Goal: Task Accomplishment & Management: Manage account settings

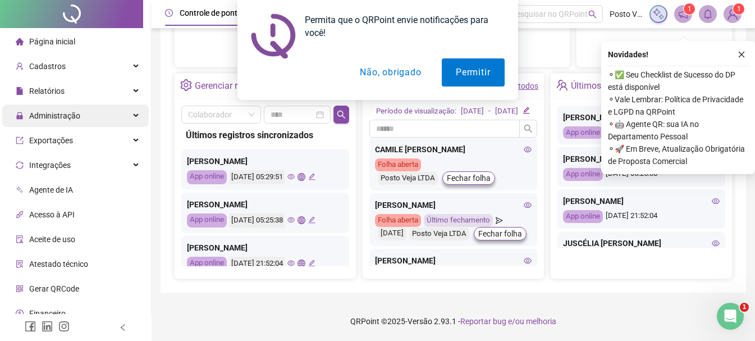
click at [122, 115] on div "Administração" at bounding box center [75, 115] width 146 height 22
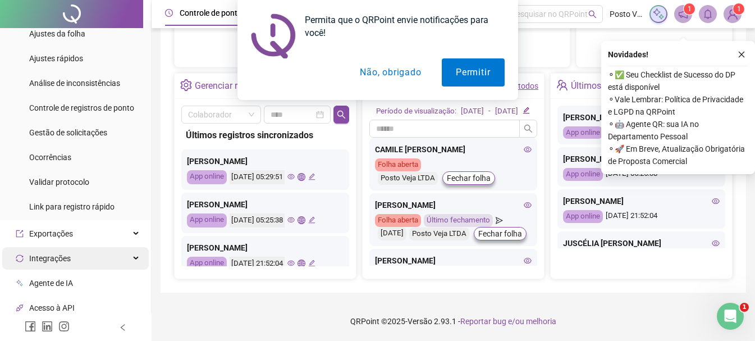
scroll to position [112, 0]
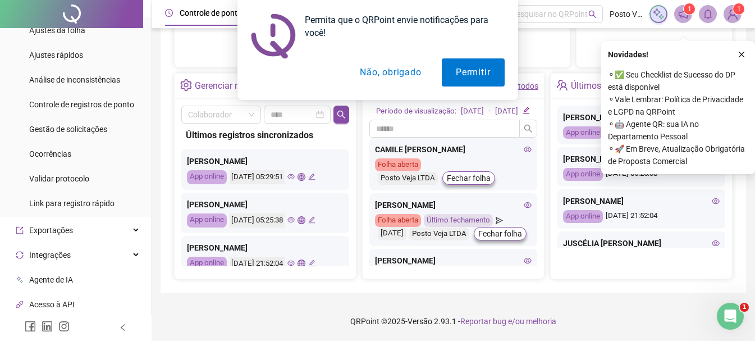
click at [80, 125] on span "Gestão de solicitações" at bounding box center [68, 129] width 78 height 9
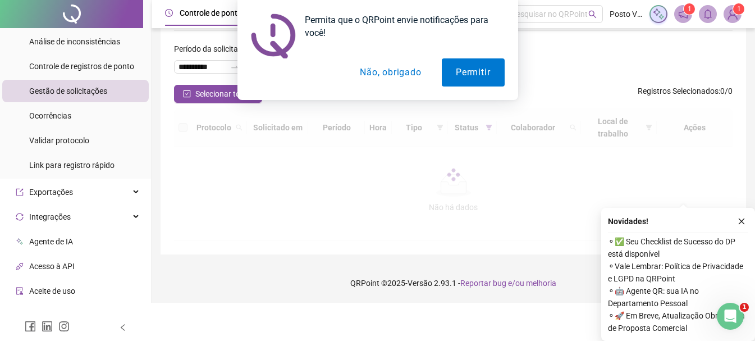
click at [395, 68] on button "Não, obrigado" at bounding box center [390, 72] width 89 height 28
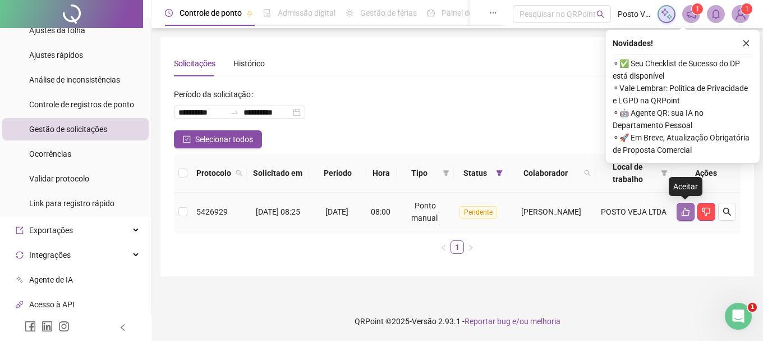
click at [685, 210] on icon "like" at bounding box center [685, 211] width 9 height 9
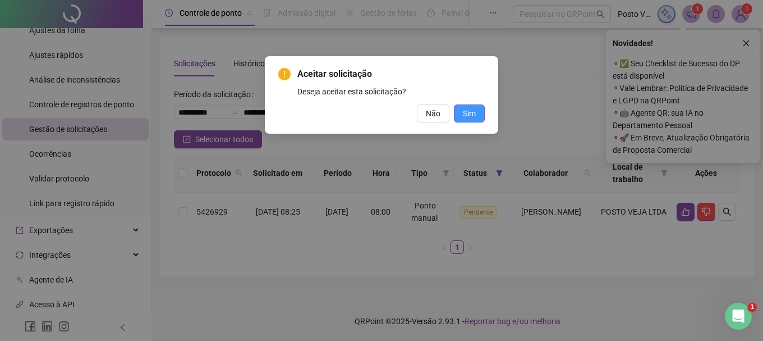
click at [475, 111] on span "Sim" at bounding box center [469, 113] width 13 height 12
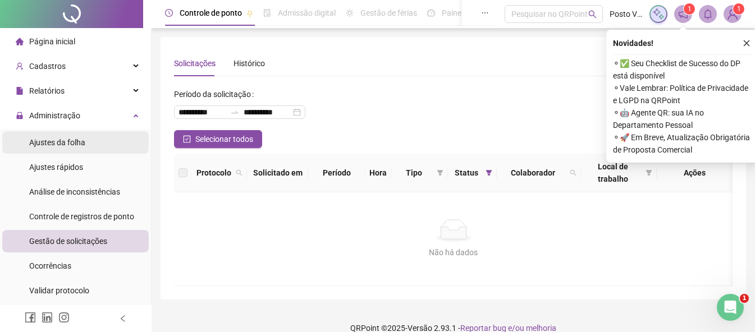
click at [82, 144] on span "Ajustes da folha" at bounding box center [57, 142] width 56 height 9
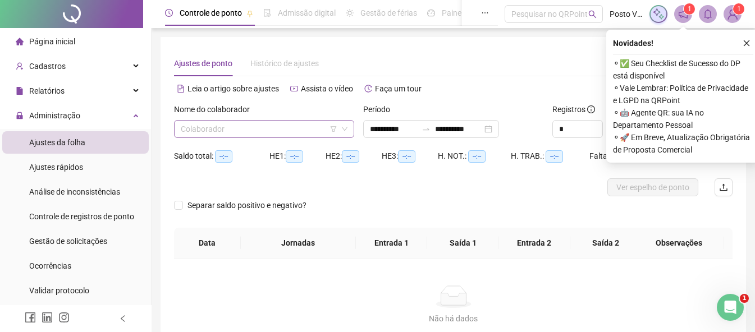
type input "**********"
click at [263, 128] on input "search" at bounding box center [259, 129] width 157 height 17
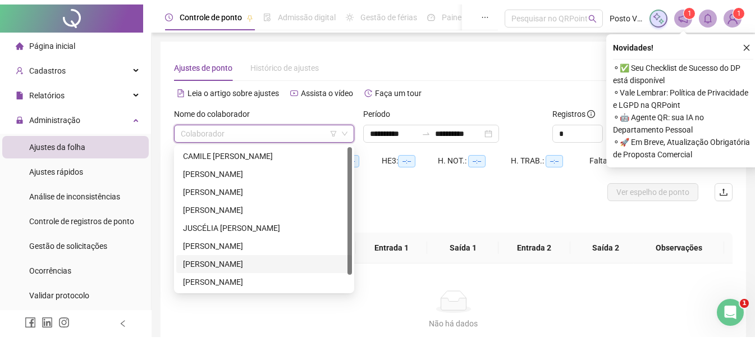
scroll to position [18, 0]
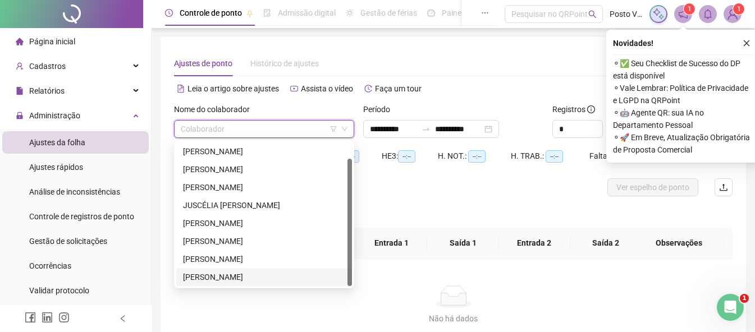
click at [232, 275] on div "[PERSON_NAME]" at bounding box center [264, 277] width 162 height 12
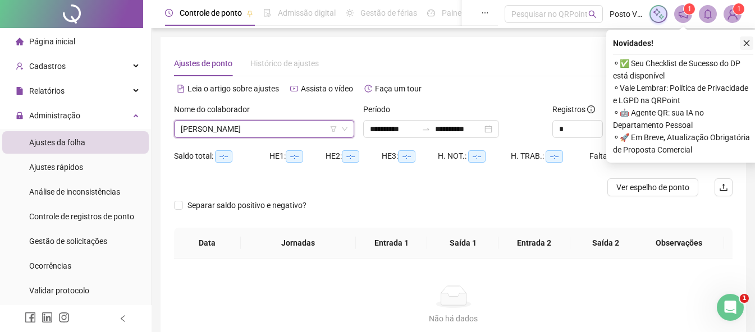
click at [744, 43] on icon "close" at bounding box center [746, 43] width 8 height 8
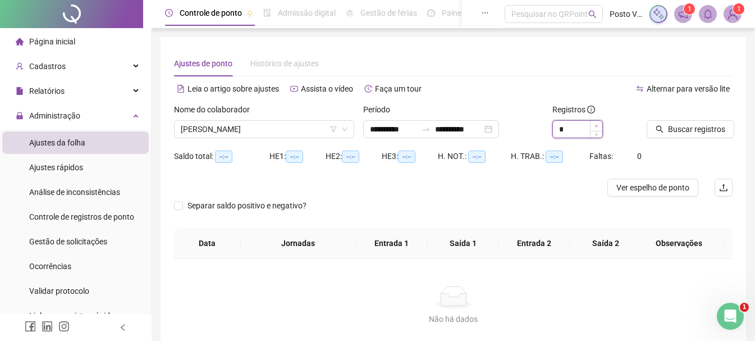
click at [599, 123] on span "Increase Value" at bounding box center [596, 126] width 12 height 10
type input "*"
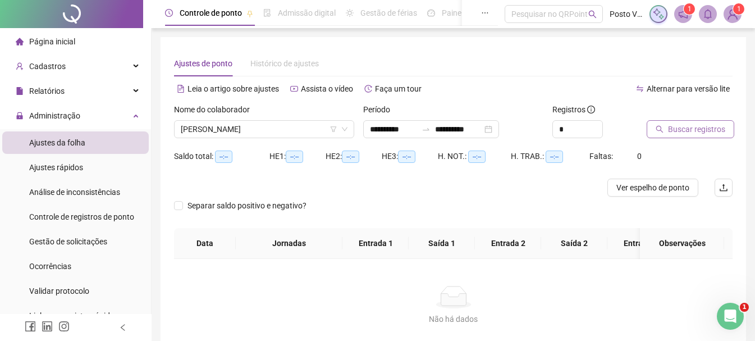
click at [703, 127] on span "Buscar registros" at bounding box center [696, 129] width 57 height 12
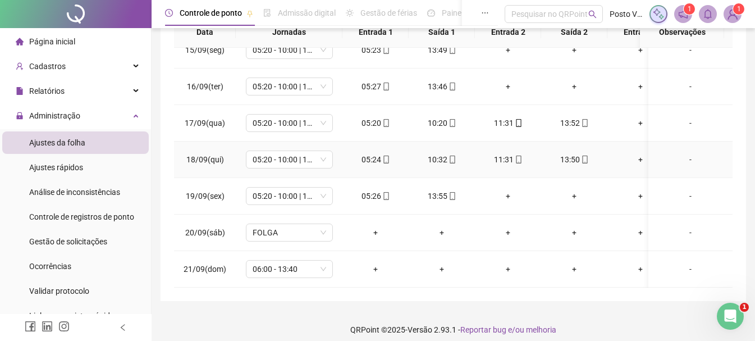
scroll to position [233, 0]
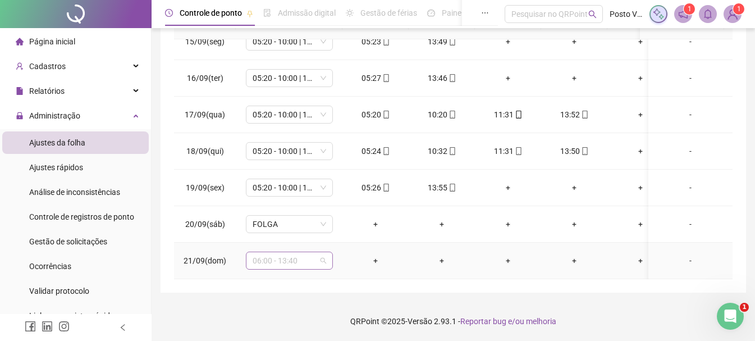
click at [275, 252] on span "06:00 - 13:40" at bounding box center [288, 260] width 73 height 17
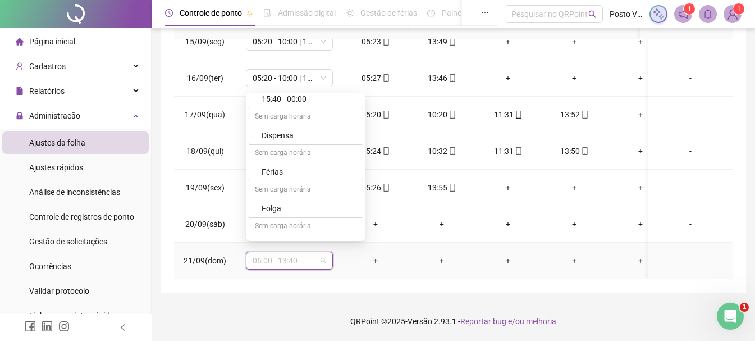
scroll to position [622, 0]
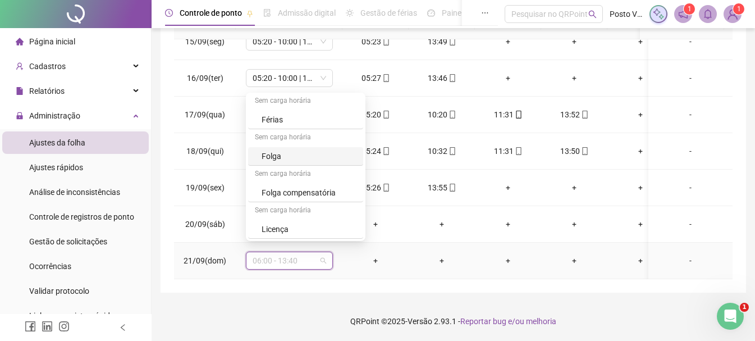
click at [280, 151] on div "Folga" at bounding box center [308, 156] width 95 height 12
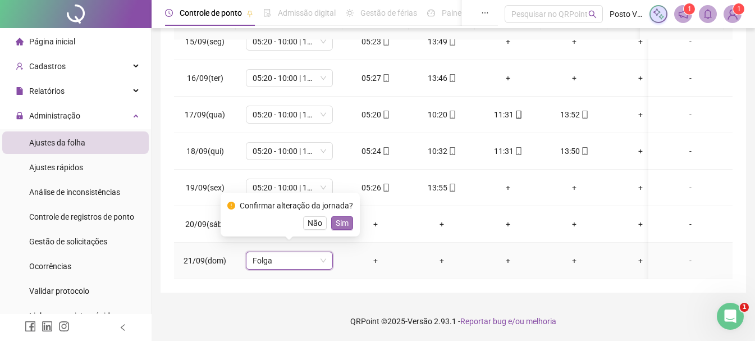
click at [342, 218] on span "Sim" at bounding box center [341, 223] width 13 height 12
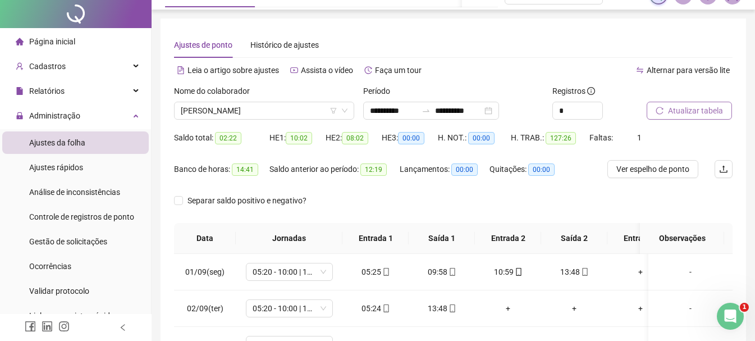
scroll to position [0, 0]
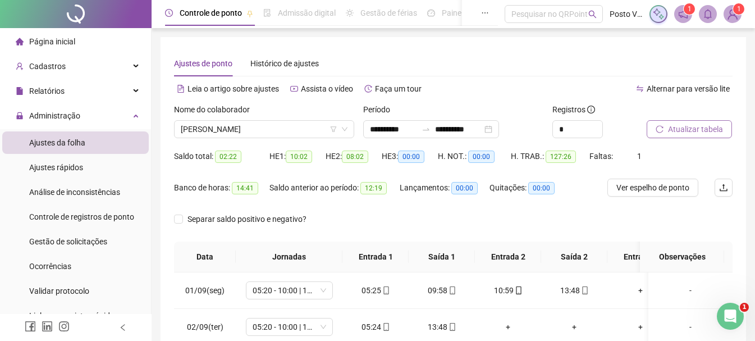
click at [697, 128] on span "Atualizar tabela" at bounding box center [695, 129] width 55 height 12
click at [256, 128] on span "[PERSON_NAME]" at bounding box center [264, 129] width 167 height 17
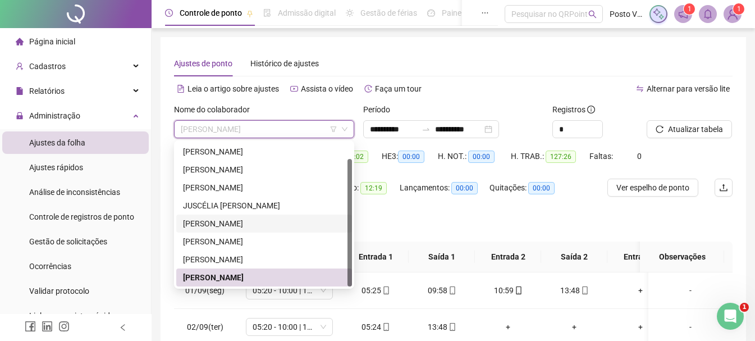
click at [222, 239] on div "[PERSON_NAME]" at bounding box center [264, 241] width 162 height 12
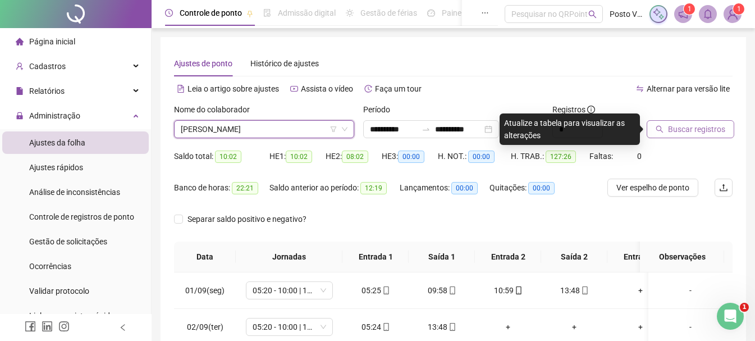
click at [668, 127] on span "Buscar registros" at bounding box center [696, 129] width 57 height 12
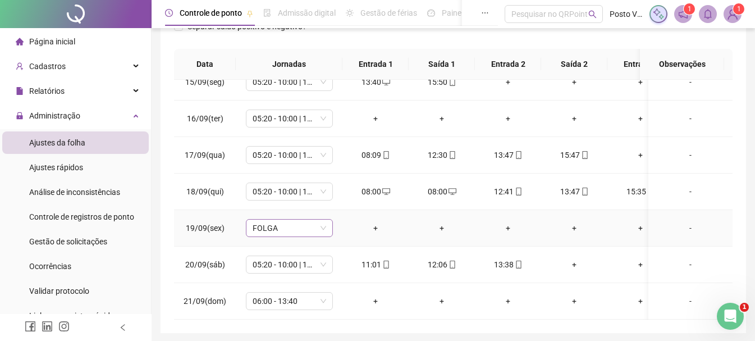
scroll to position [233, 0]
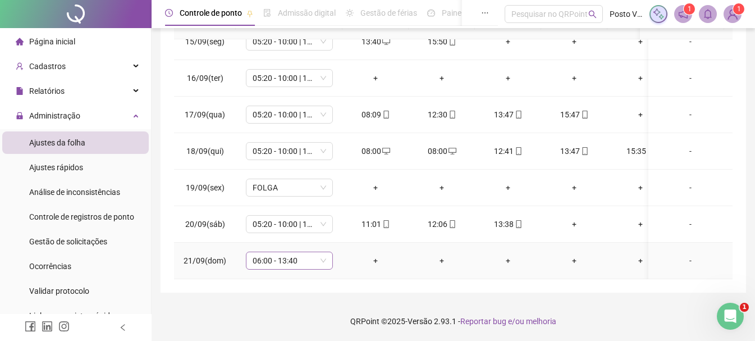
click at [252, 252] on span "06:00 - 13:40" at bounding box center [288, 260] width 73 height 17
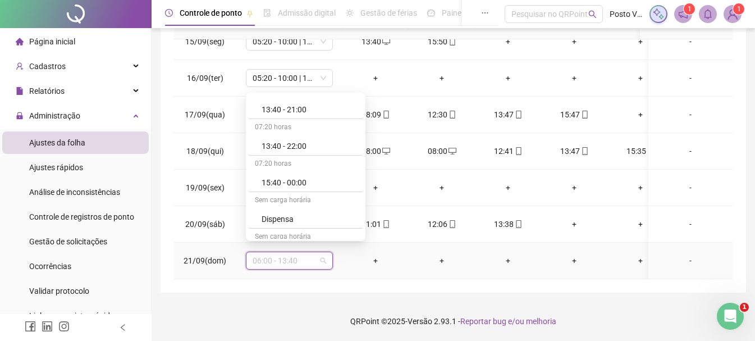
scroll to position [622, 0]
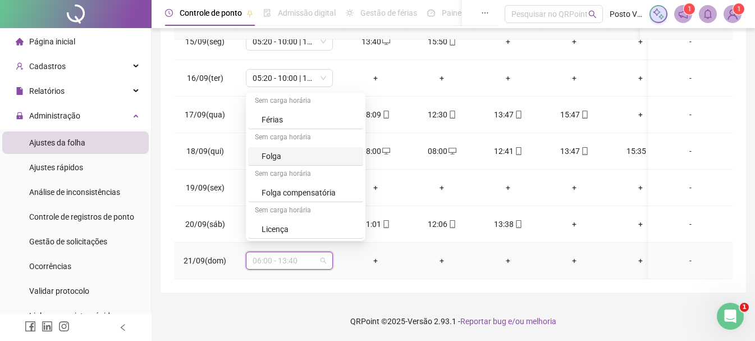
click at [283, 153] on div "Folga" at bounding box center [308, 156] width 95 height 12
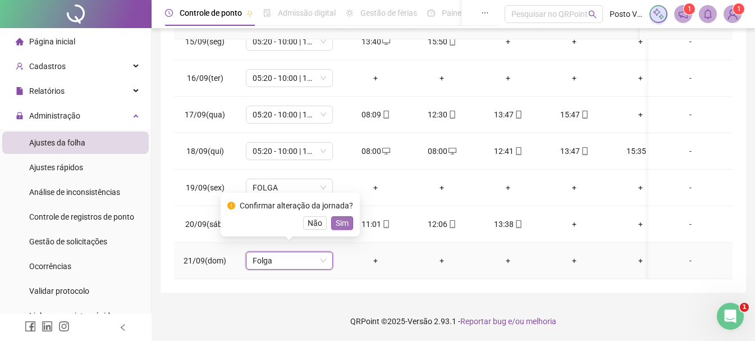
click at [335, 224] on span "Sim" at bounding box center [341, 223] width 13 height 12
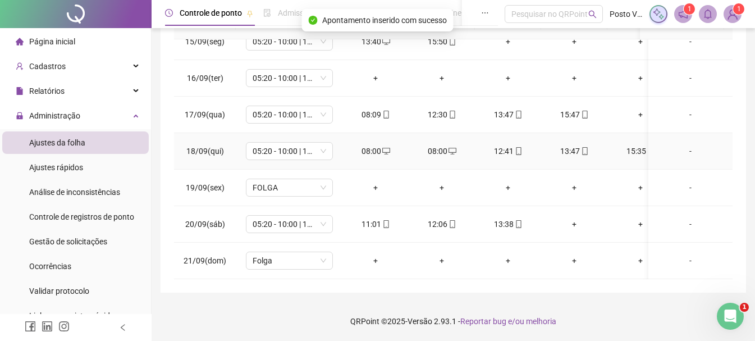
click at [382, 147] on icon "desktop" at bounding box center [386, 151] width 8 height 8
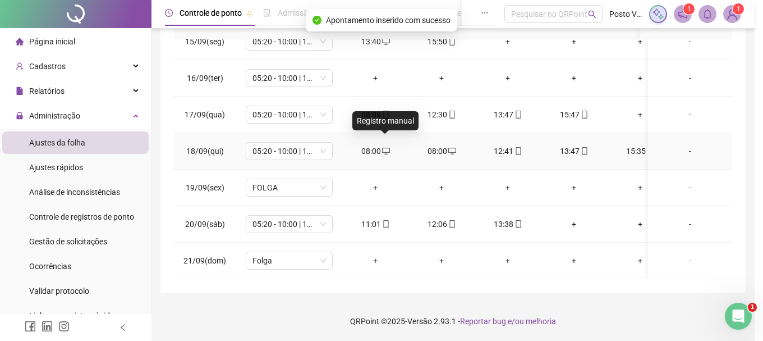
type input "**********"
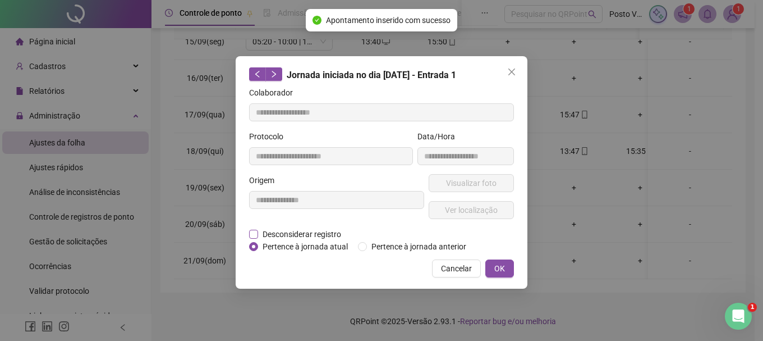
click at [311, 232] on span "Desconsiderar registro" at bounding box center [302, 234] width 88 height 12
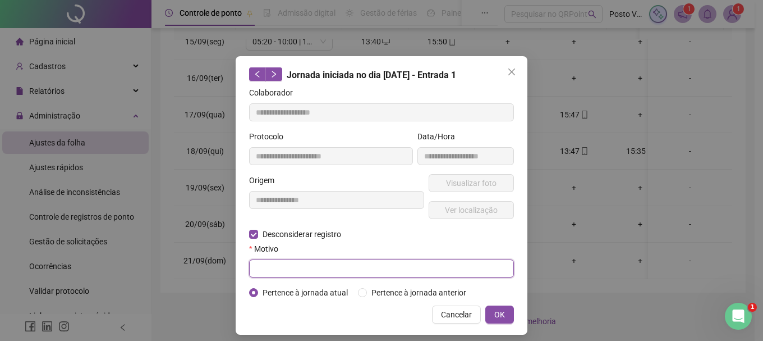
click at [357, 260] on input "text" at bounding box center [381, 268] width 265 height 18
type input "*"
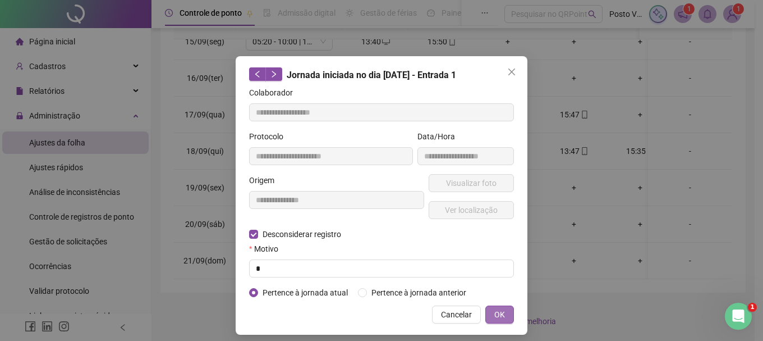
click at [485, 306] on button "OK" at bounding box center [499, 314] width 29 height 18
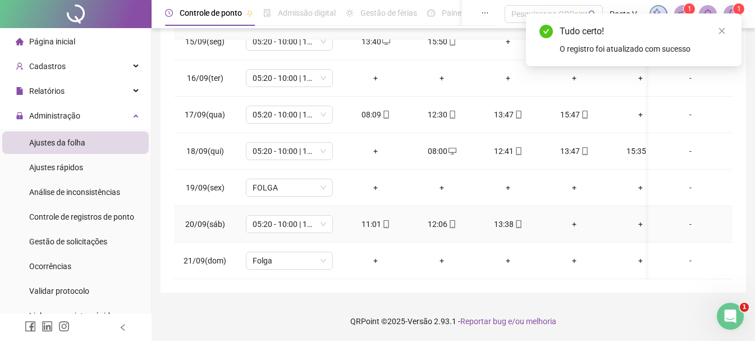
click at [578, 218] on div "+" at bounding box center [574, 224] width 48 height 12
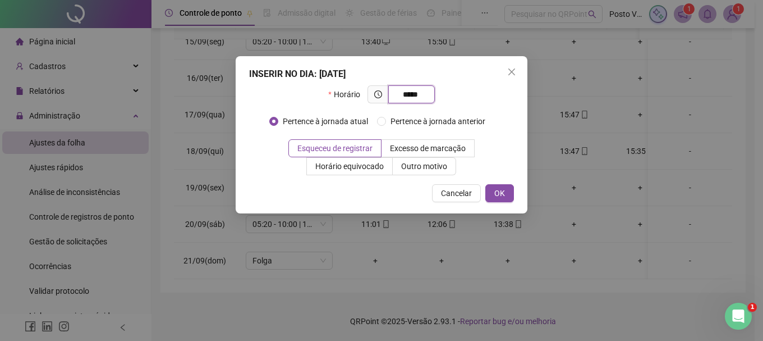
type input "*****"
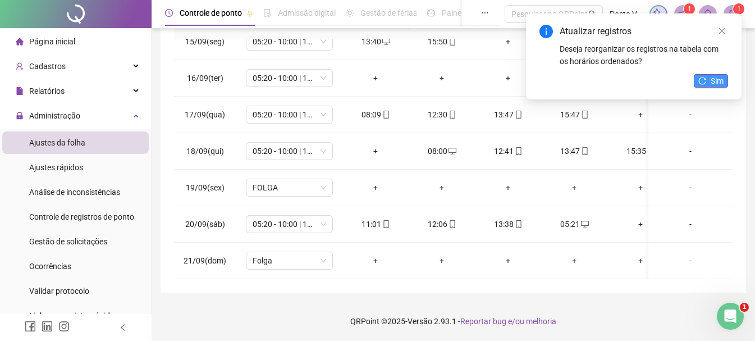
click at [712, 80] on span "Sim" at bounding box center [716, 81] width 13 height 12
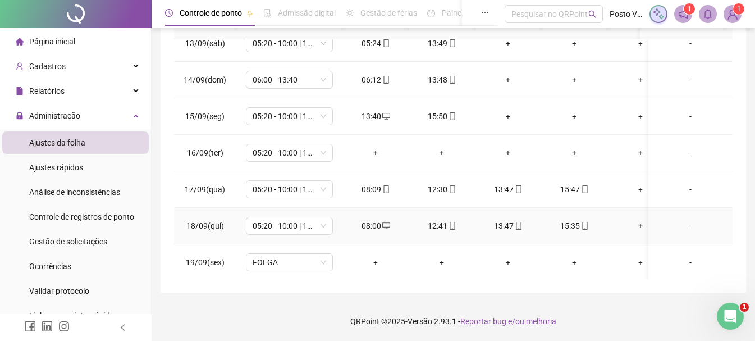
scroll to position [422, 0]
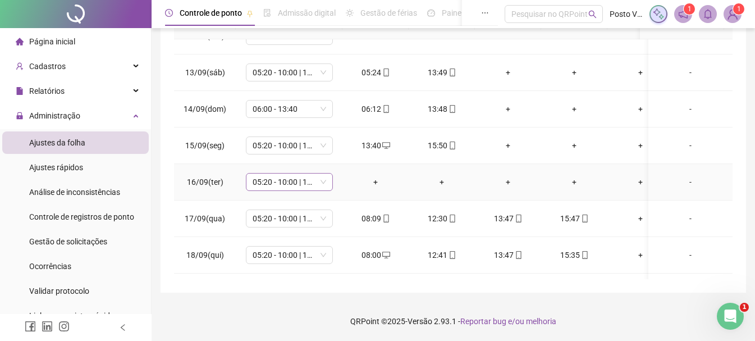
click at [272, 185] on span "05:20 - 10:00 | 11:00 - 13:40" at bounding box center [288, 181] width 73 height 17
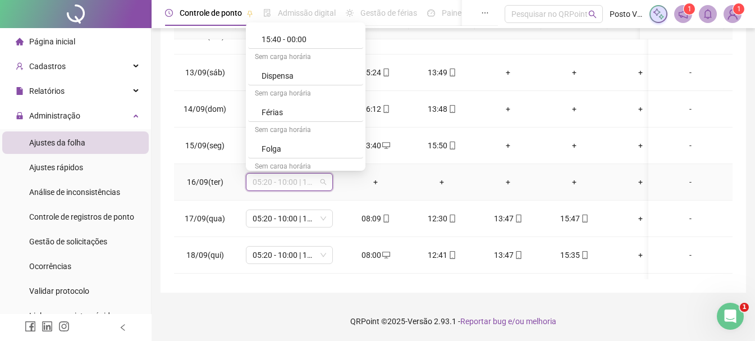
scroll to position [622, 0]
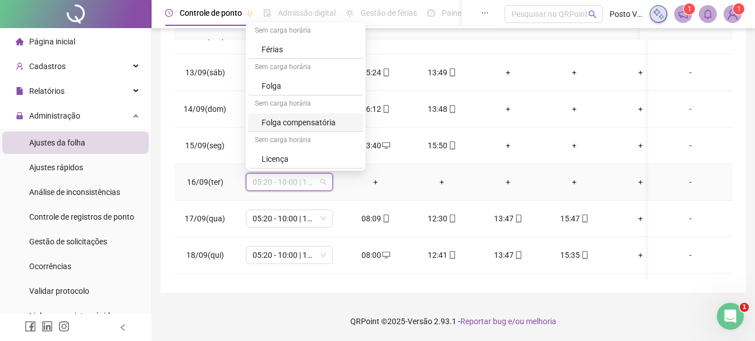
click at [310, 123] on div "Folga compensatória" at bounding box center [308, 122] width 95 height 12
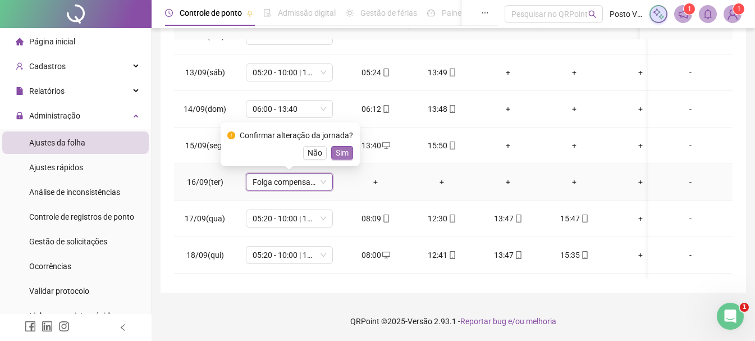
click at [337, 149] on span "Sim" at bounding box center [341, 152] width 13 height 12
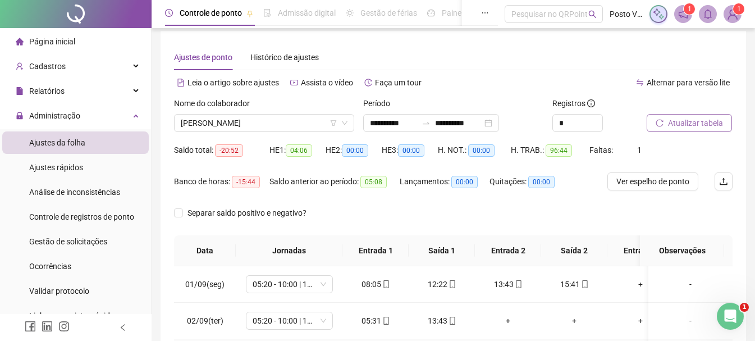
scroll to position [0, 0]
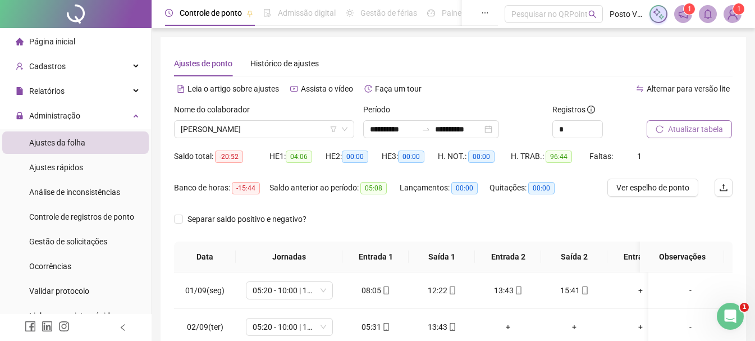
click at [691, 119] on div at bounding box center [675, 111] width 58 height 17
click at [692, 132] on span "Atualizar tabela" at bounding box center [695, 129] width 55 height 12
click at [670, 125] on span "Atualizar tabela" at bounding box center [695, 129] width 55 height 12
click at [382, 132] on input "**********" at bounding box center [393, 129] width 47 height 12
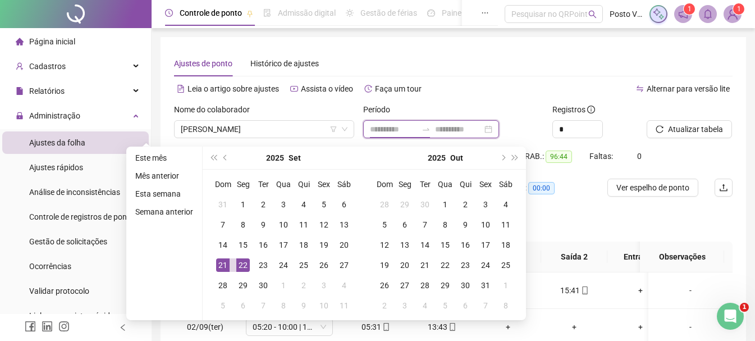
type input "**********"
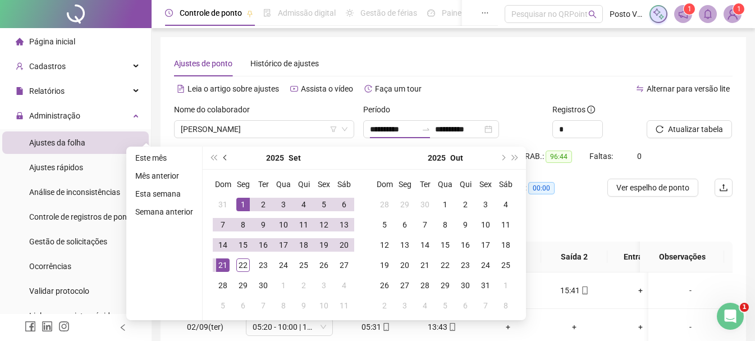
click at [223, 157] on span "prev-year" at bounding box center [226, 158] width 6 height 6
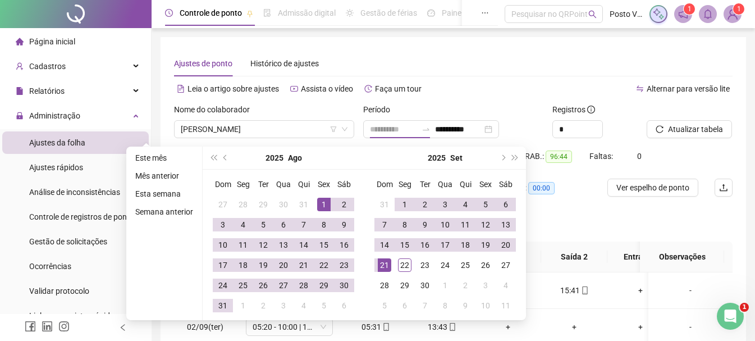
type input "**********"
click at [324, 203] on div "1" at bounding box center [323, 203] width 13 height 13
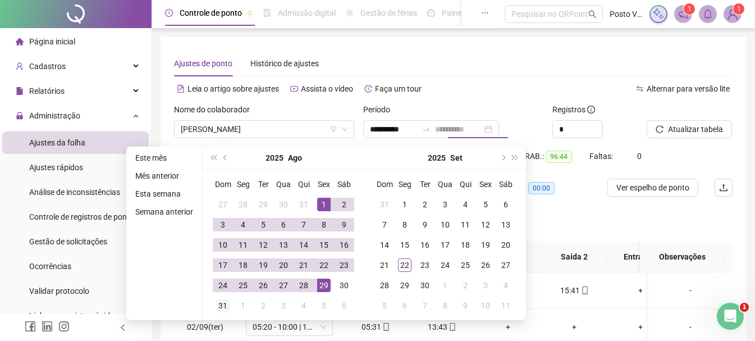
click at [223, 305] on div "31" at bounding box center [222, 304] width 13 height 13
click at [693, 126] on span "Buscar registros" at bounding box center [696, 129] width 57 height 12
type input "**********"
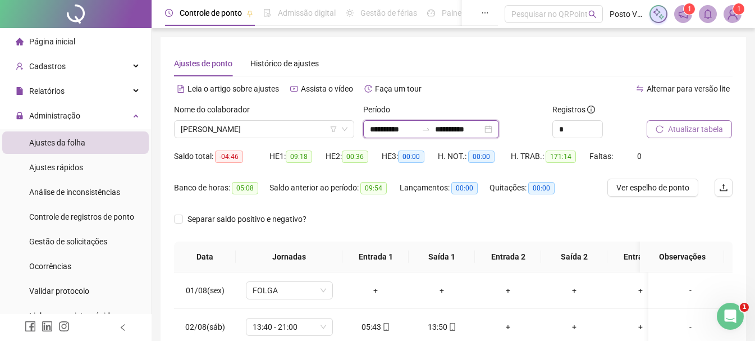
click at [403, 124] on input "**********" at bounding box center [393, 129] width 47 height 12
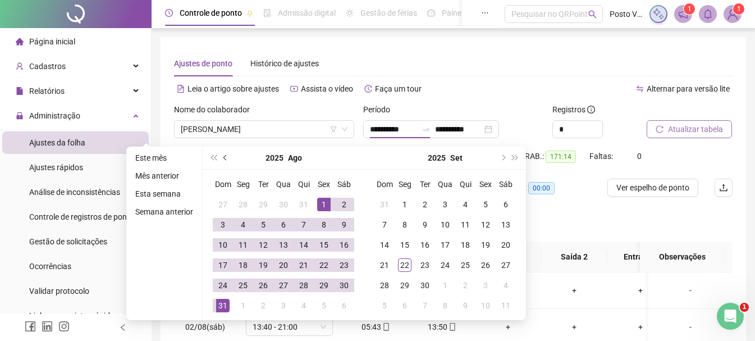
click at [224, 158] on span "prev-year" at bounding box center [226, 158] width 6 height 6
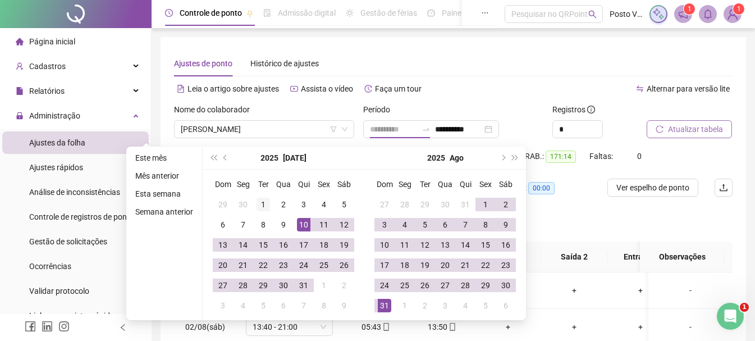
type input "**********"
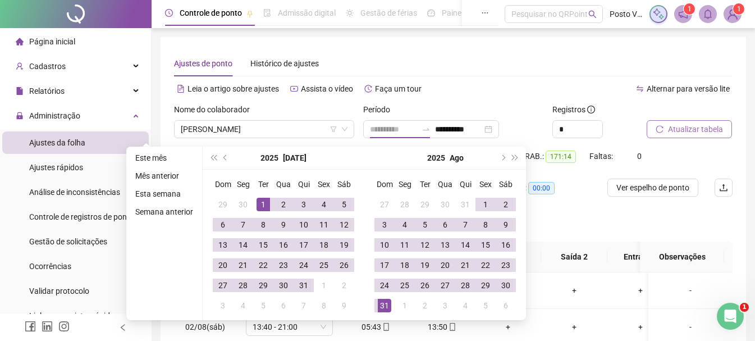
click at [261, 201] on div "1" at bounding box center [262, 203] width 13 height 13
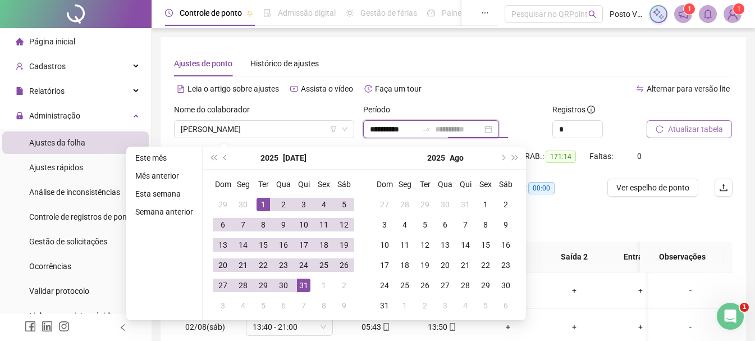
type input "**********"
click at [302, 286] on div "31" at bounding box center [303, 284] width 13 height 13
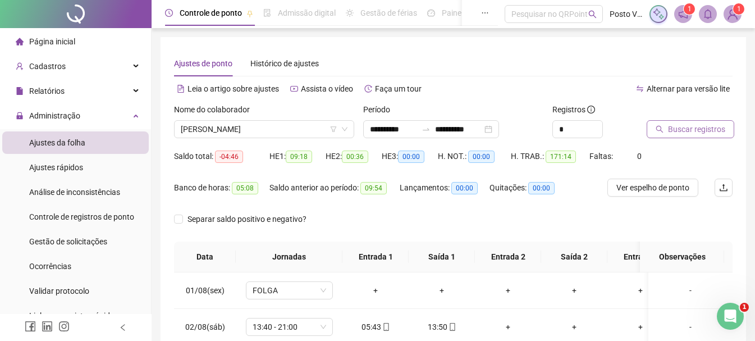
click at [674, 131] on span "Buscar registros" at bounding box center [696, 129] width 57 height 12
click at [256, 131] on span "[PERSON_NAME]" at bounding box center [264, 129] width 167 height 17
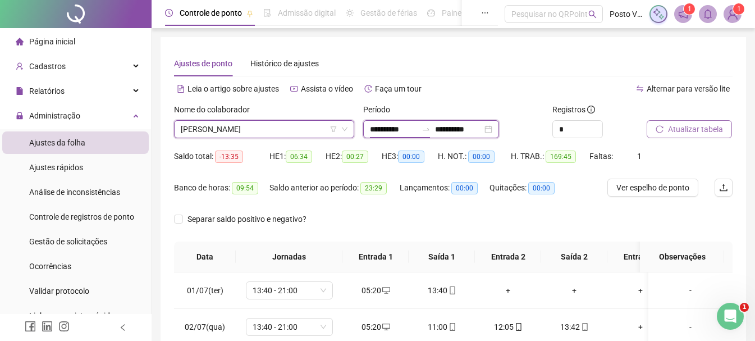
click at [393, 131] on input "**********" at bounding box center [393, 129] width 47 height 12
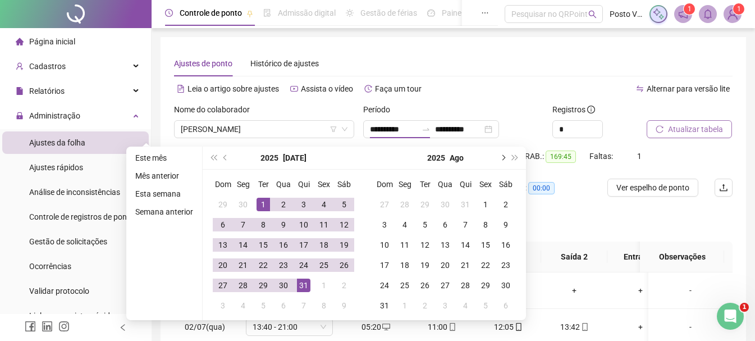
click at [499, 155] on button "next-year" at bounding box center [502, 157] width 12 height 22
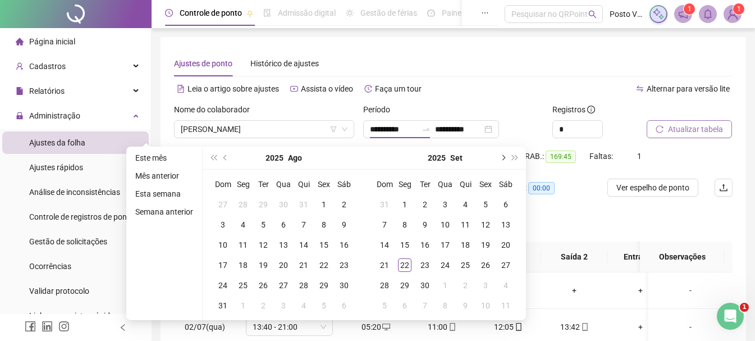
click at [502, 158] on span "next-year" at bounding box center [502, 158] width 6 height 6
type input "**********"
click at [240, 204] on div "1" at bounding box center [242, 203] width 13 height 13
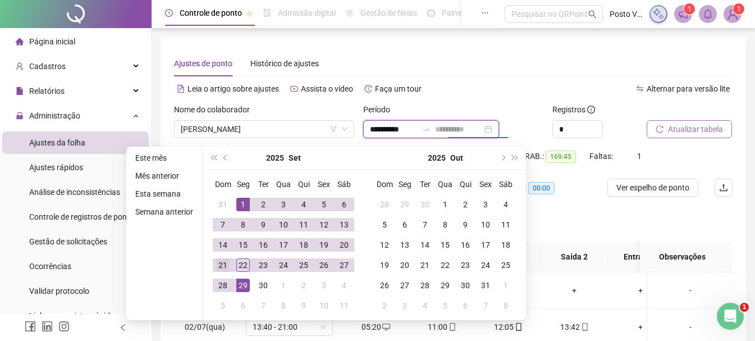
type input "**********"
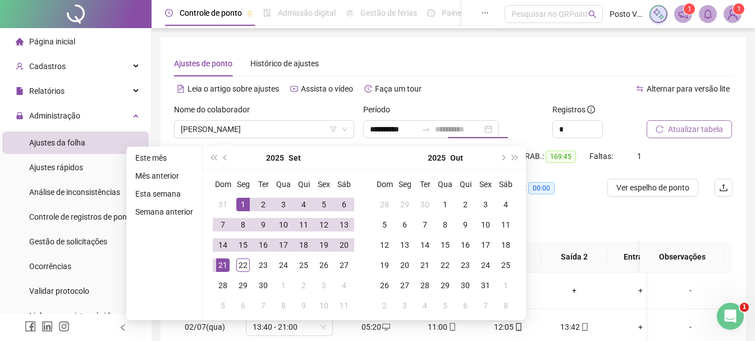
click at [222, 261] on div "21" at bounding box center [222, 264] width 13 height 13
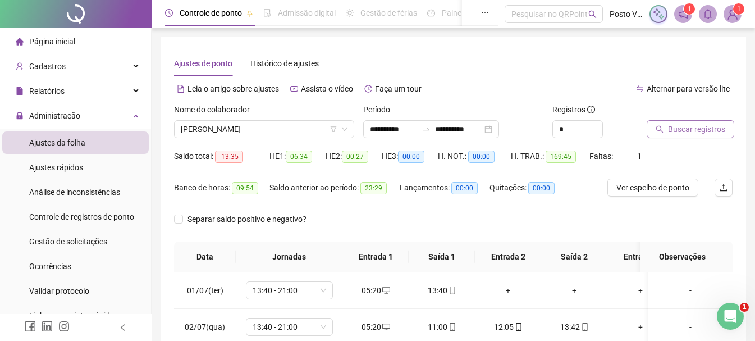
click at [702, 136] on button "Buscar registros" at bounding box center [690, 129] width 88 height 18
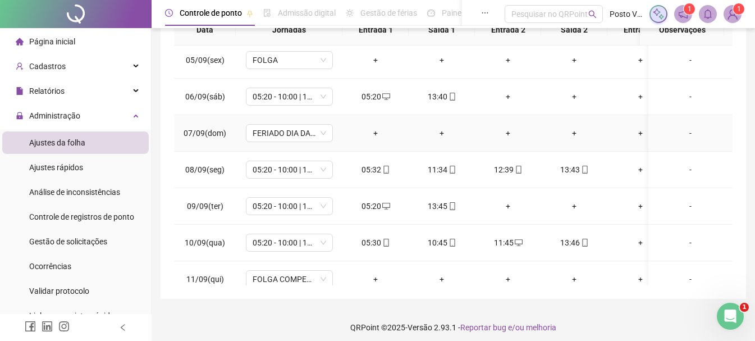
scroll to position [168, 0]
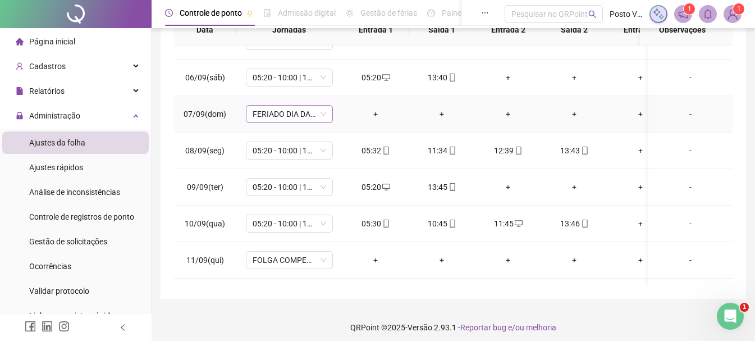
click at [274, 111] on span "FERIADO DIA DA INDEPENDÊNCIA" at bounding box center [288, 113] width 73 height 17
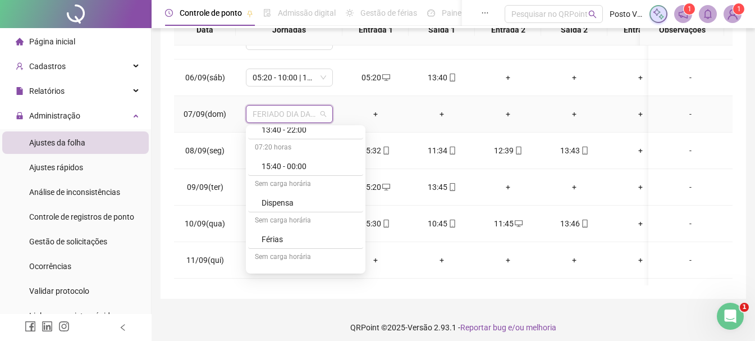
scroll to position [594, 0]
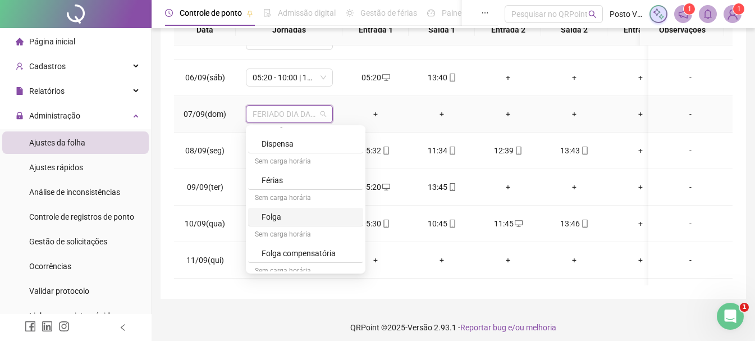
click at [282, 214] on div "Folga" at bounding box center [308, 216] width 95 height 12
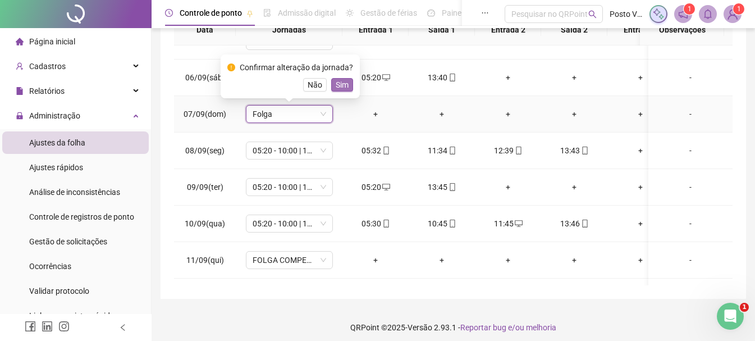
click at [335, 81] on span "Sim" at bounding box center [341, 85] width 13 height 12
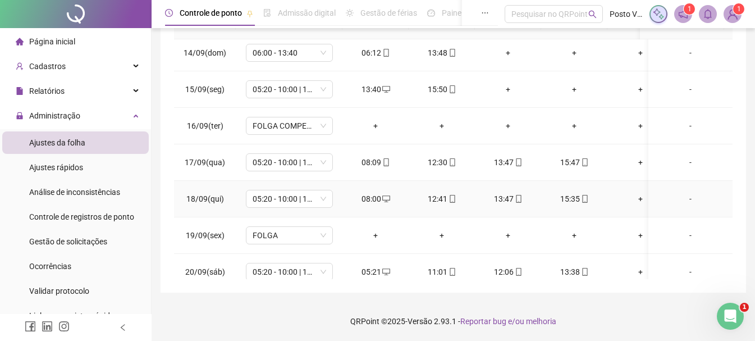
scroll to position [535, 0]
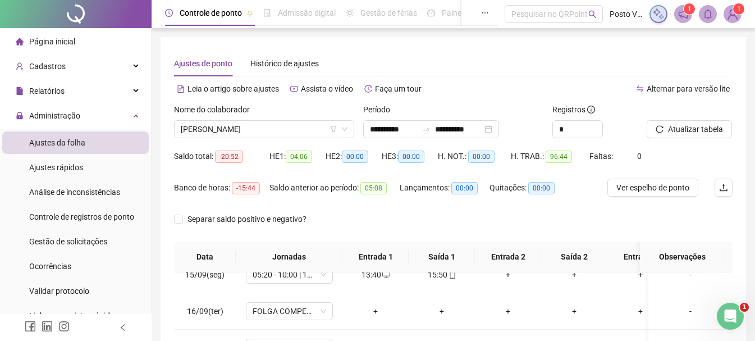
scroll to position [0, 0]
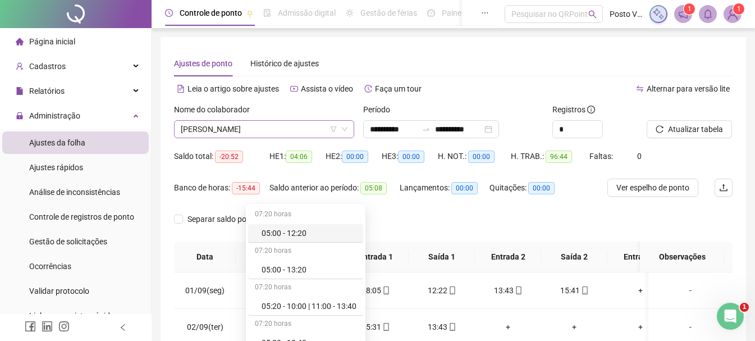
click at [252, 125] on span "[PERSON_NAME]" at bounding box center [264, 129] width 167 height 17
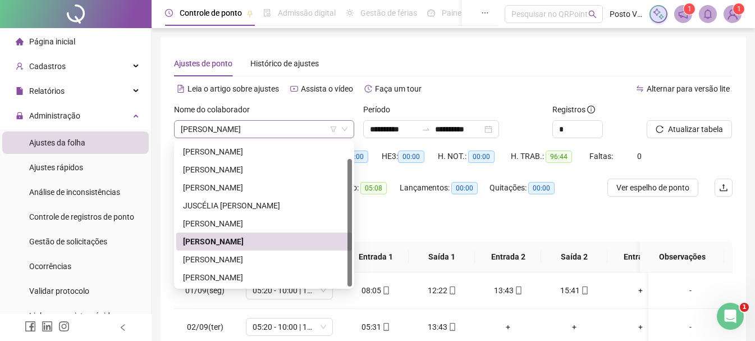
click at [241, 130] on span "[PERSON_NAME]" at bounding box center [264, 129] width 167 height 17
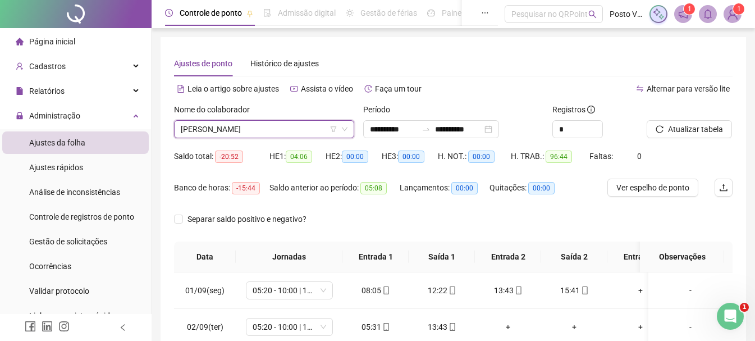
click at [241, 130] on span "[PERSON_NAME]" at bounding box center [264, 129] width 167 height 17
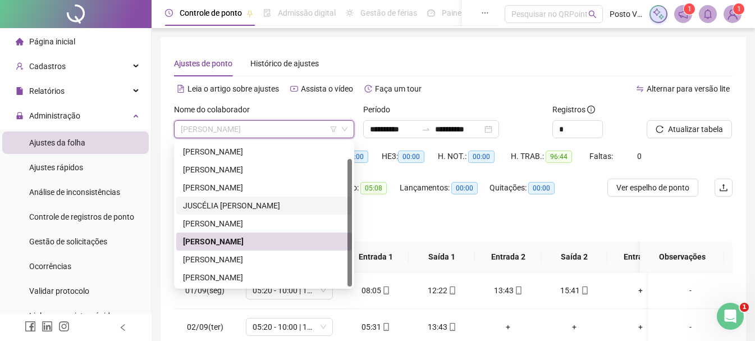
click at [226, 209] on div "JUSCÉLIA [PERSON_NAME]" at bounding box center [264, 205] width 162 height 12
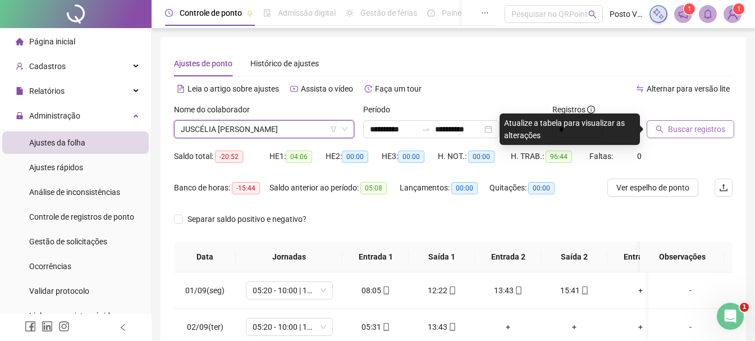
click at [707, 133] on span "Buscar registros" at bounding box center [696, 129] width 57 height 12
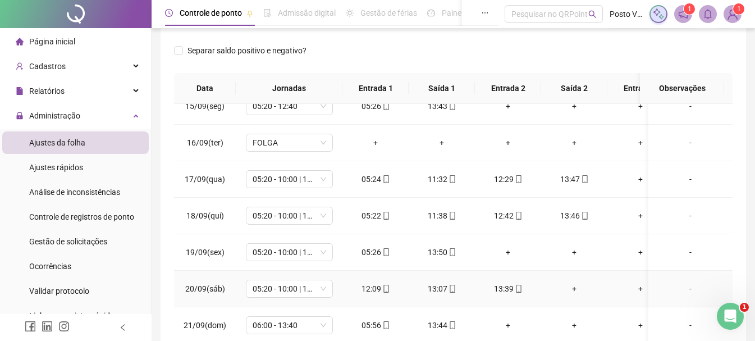
scroll to position [224, 0]
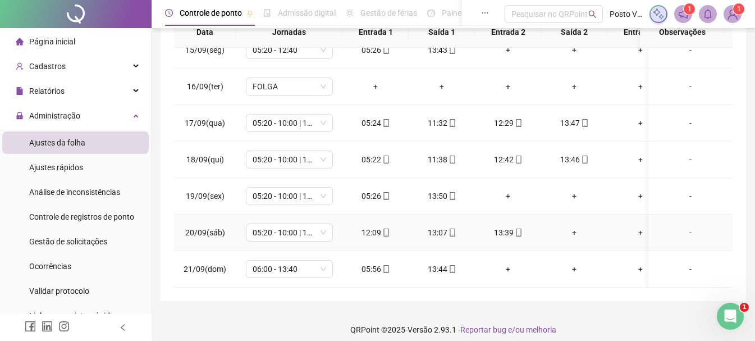
click at [572, 226] on div "+" at bounding box center [574, 232] width 48 height 12
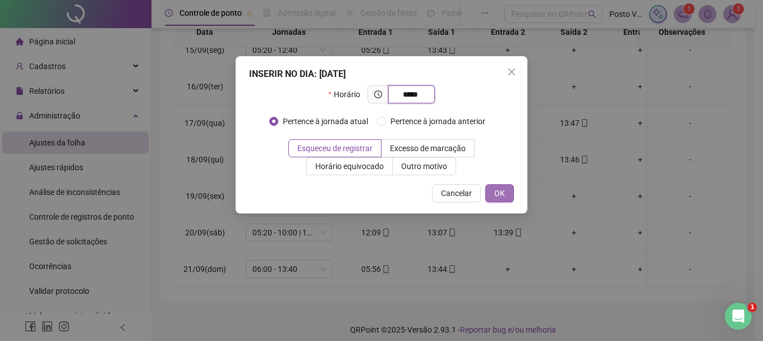
type input "*****"
click at [495, 191] on span "OK" at bounding box center [499, 193] width 11 height 12
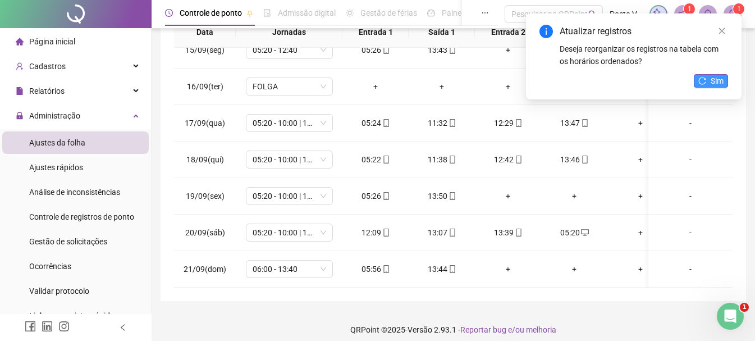
click at [712, 82] on span "Sim" at bounding box center [716, 81] width 13 height 12
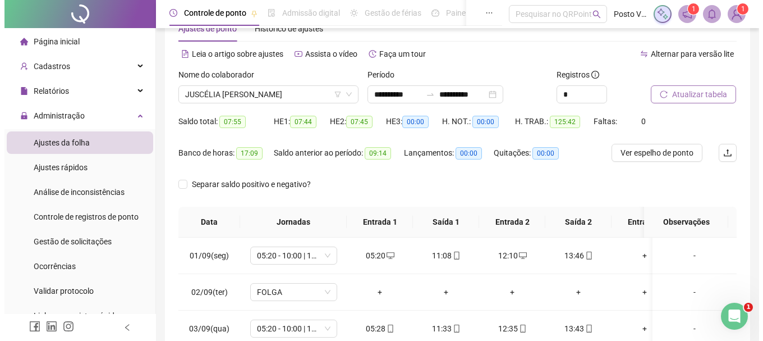
scroll to position [0, 0]
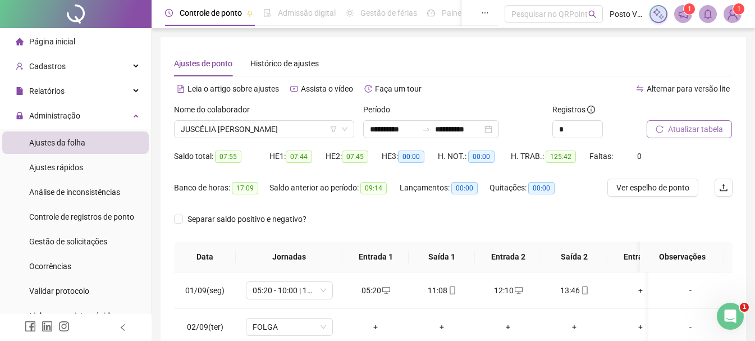
click at [678, 126] on span "Atualizar tabela" at bounding box center [695, 129] width 55 height 12
click at [256, 119] on div "Nome do colaborador" at bounding box center [264, 111] width 180 height 17
click at [261, 132] on span "JUSCÉLIA [PERSON_NAME]" at bounding box center [264, 129] width 167 height 17
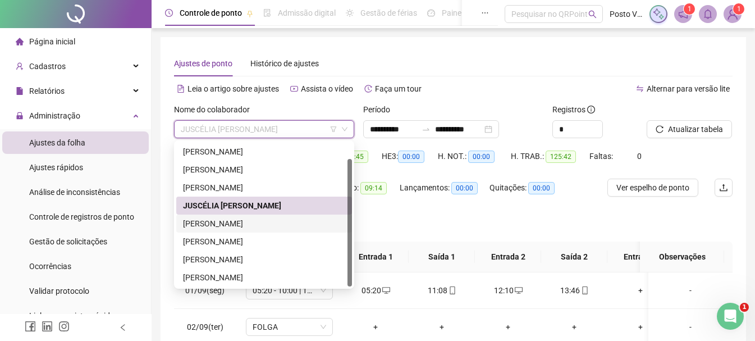
click at [234, 227] on div "[PERSON_NAME]" at bounding box center [264, 223] width 162 height 12
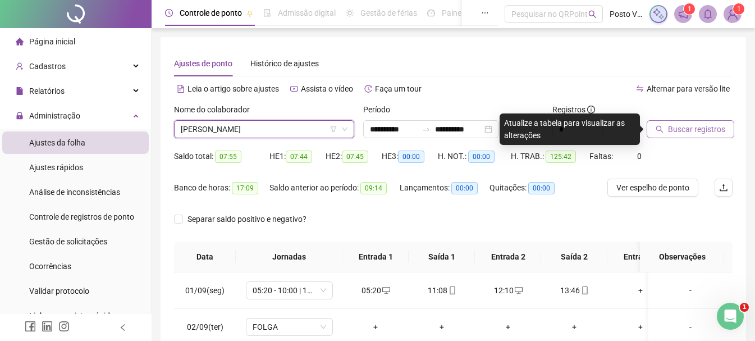
click at [678, 131] on span "Buscar registros" at bounding box center [696, 129] width 57 height 12
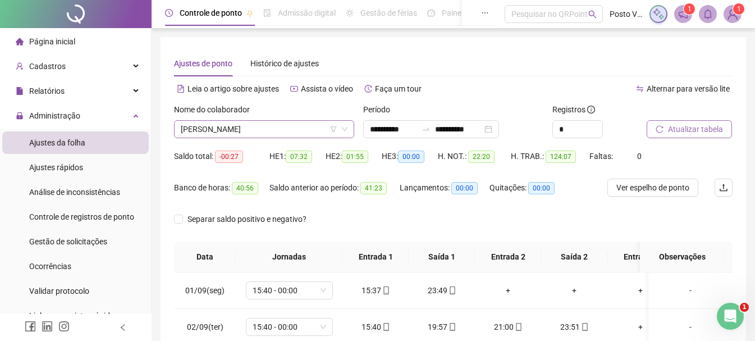
click at [266, 131] on span "[PERSON_NAME]" at bounding box center [264, 129] width 167 height 17
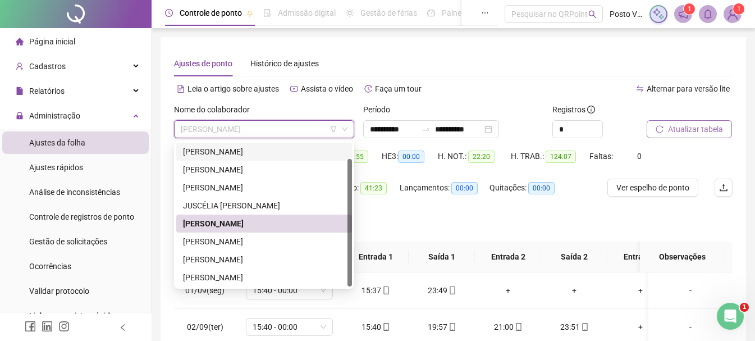
click at [220, 154] on div "[PERSON_NAME]" at bounding box center [264, 151] width 162 height 12
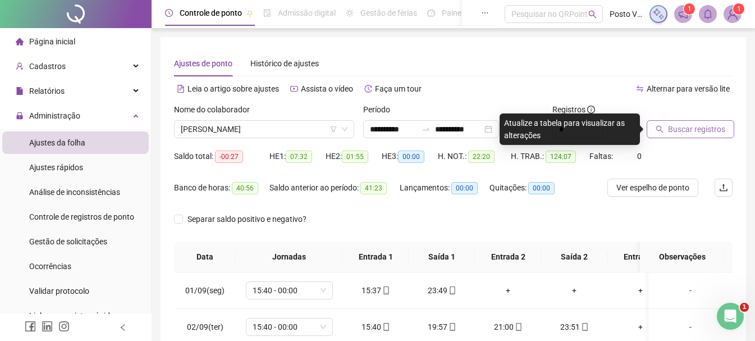
click at [732, 124] on button "Buscar registros" at bounding box center [690, 129] width 88 height 18
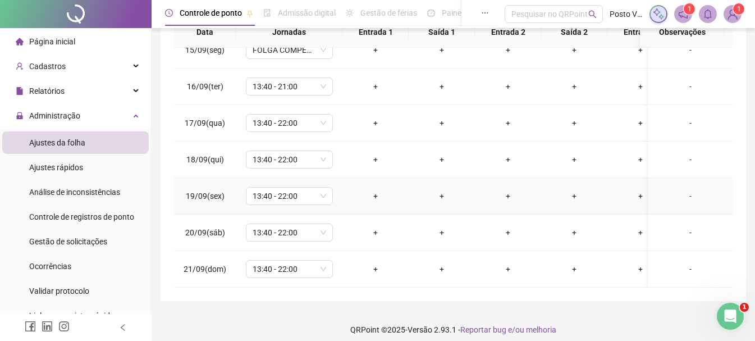
scroll to position [233, 0]
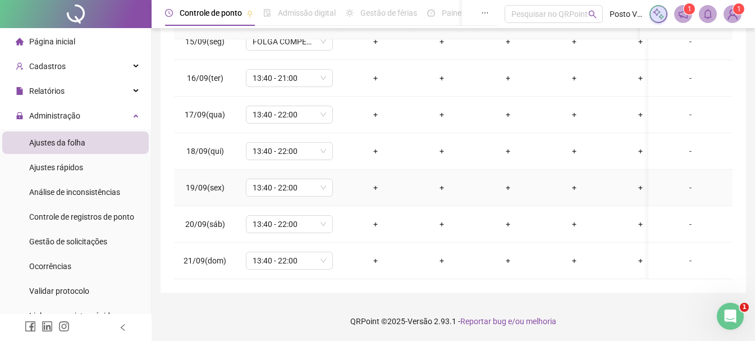
click at [376, 181] on div "+" at bounding box center [375, 187] width 48 height 12
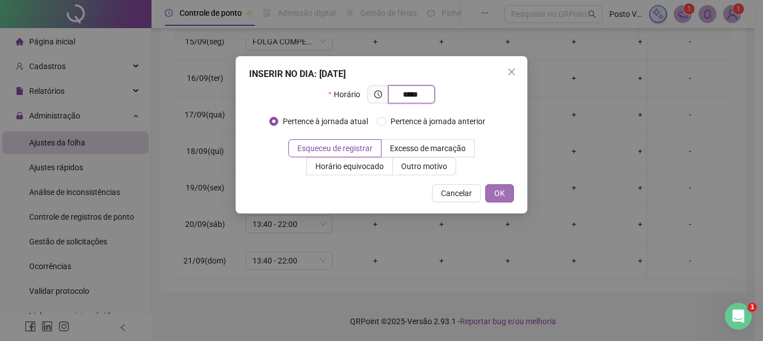
type input "*****"
click at [500, 189] on span "OK" at bounding box center [499, 193] width 11 height 12
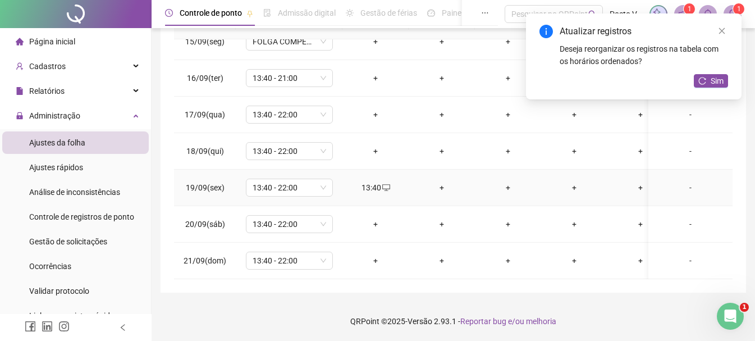
click at [445, 181] on div "+" at bounding box center [441, 187] width 48 height 12
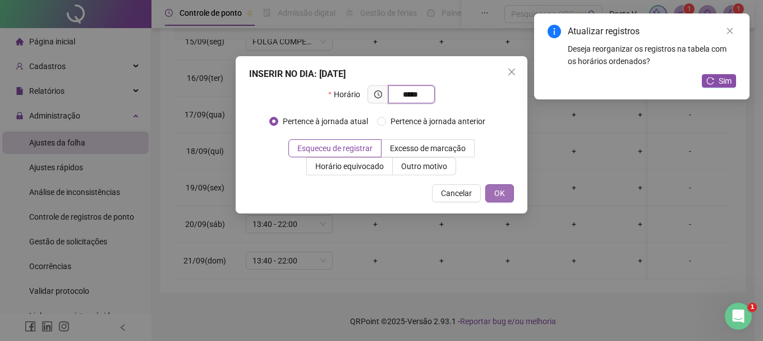
type input "*****"
click at [498, 192] on span "OK" at bounding box center [499, 193] width 11 height 12
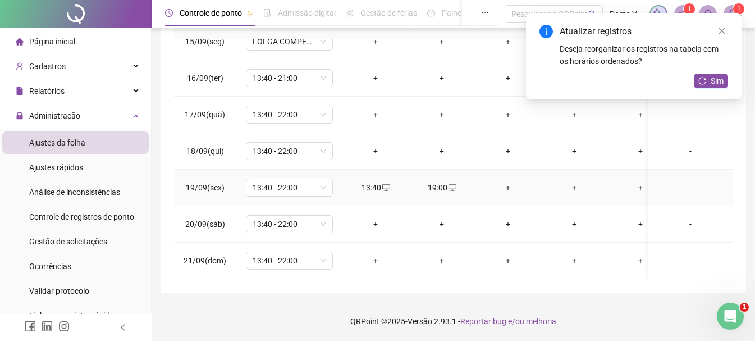
click at [508, 181] on div "+" at bounding box center [508, 187] width 48 height 12
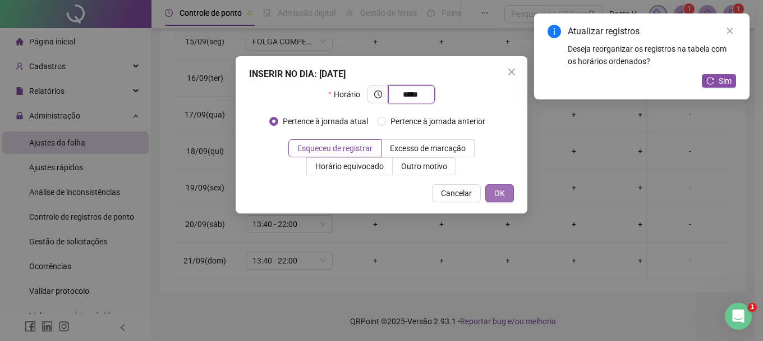
type input "*****"
click at [493, 192] on button "OK" at bounding box center [499, 193] width 29 height 18
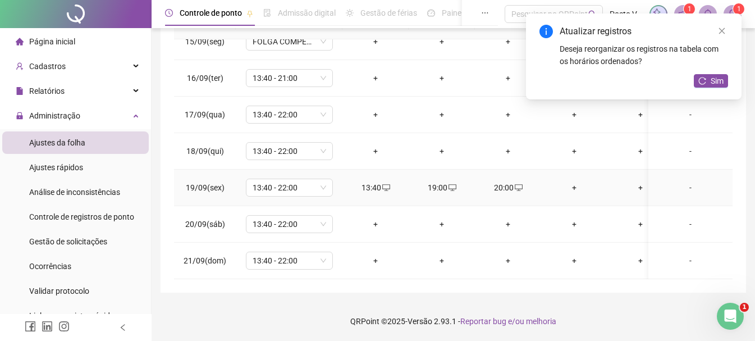
click at [574, 181] on div "+" at bounding box center [574, 187] width 48 height 12
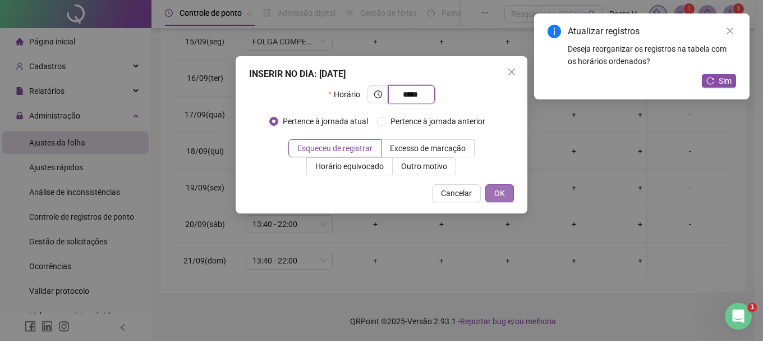
type input "*****"
click at [498, 191] on span "OK" at bounding box center [499, 193] width 11 height 12
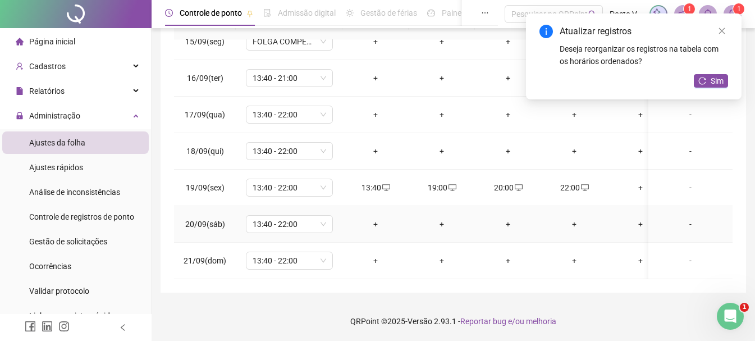
click at [373, 218] on div "+" at bounding box center [375, 224] width 48 height 12
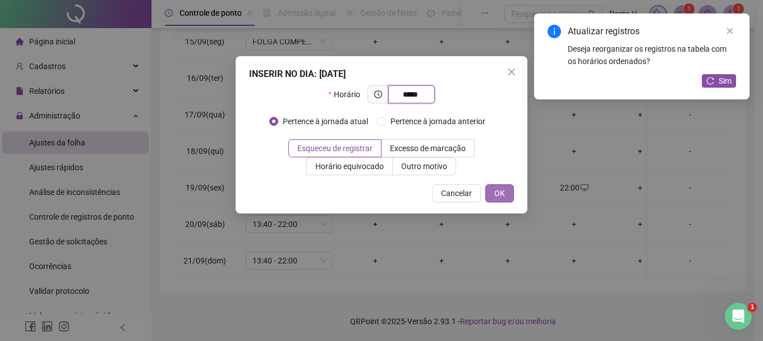
type input "*****"
click at [509, 190] on button "OK" at bounding box center [499, 193] width 29 height 18
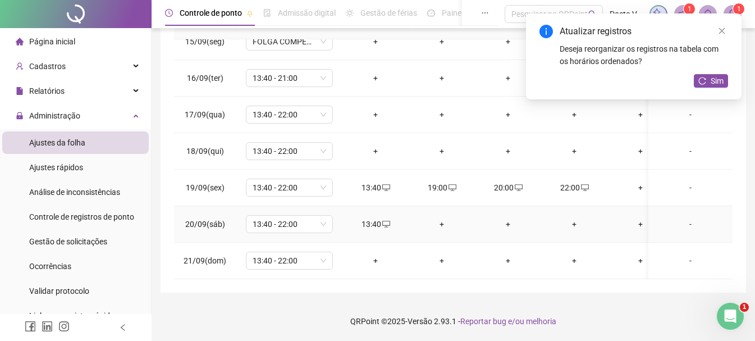
click at [441, 218] on div "+" at bounding box center [441, 224] width 48 height 12
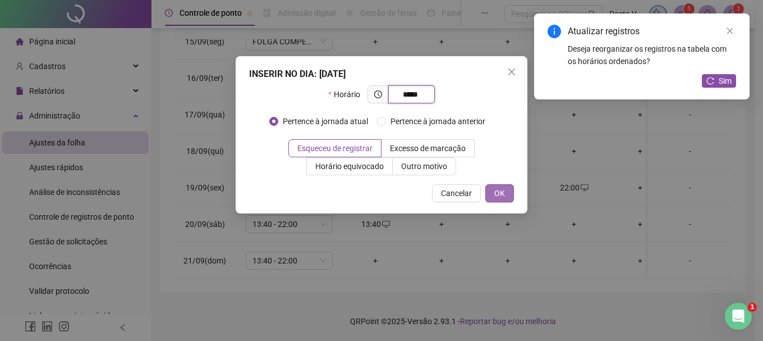
type input "*****"
click at [500, 185] on button "OK" at bounding box center [499, 193] width 29 height 18
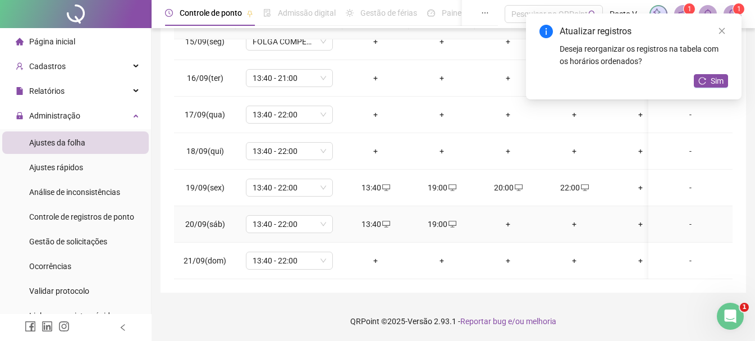
click at [507, 218] on div "+" at bounding box center [508, 224] width 48 height 12
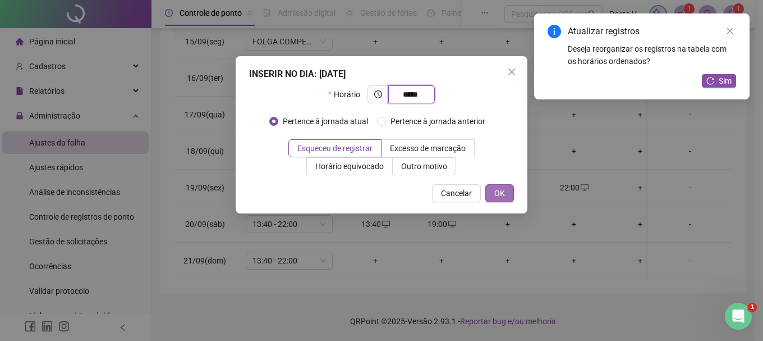
type input "*****"
click at [490, 193] on button "OK" at bounding box center [499, 193] width 29 height 18
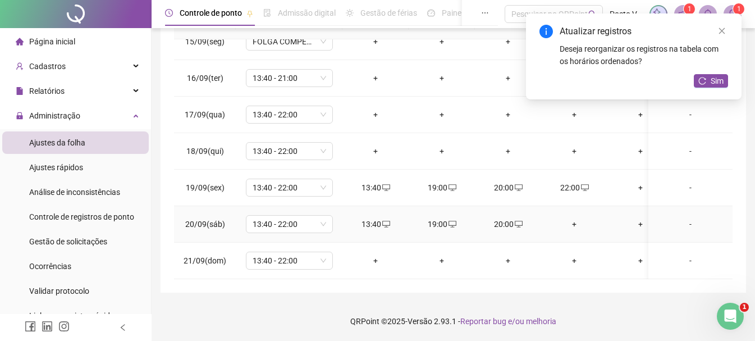
click at [573, 218] on div "+" at bounding box center [574, 224] width 48 height 12
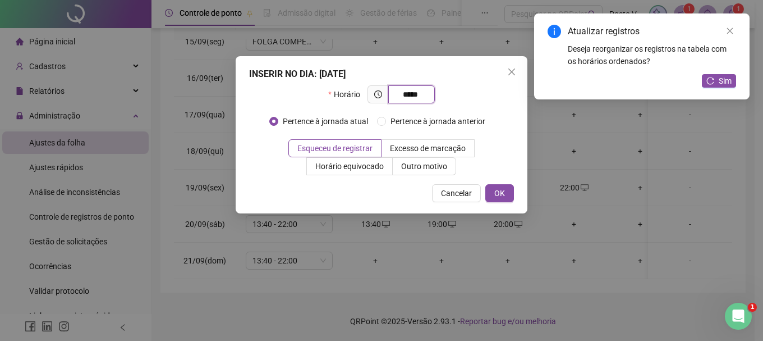
type input "*****"
click at [486, 204] on div "INSERIR NO DIA : [DATE] Horário ***** Pertence à jornada atual Pertence à jorna…" at bounding box center [382, 134] width 292 height 157
click at [500, 187] on span "OK" at bounding box center [499, 193] width 11 height 12
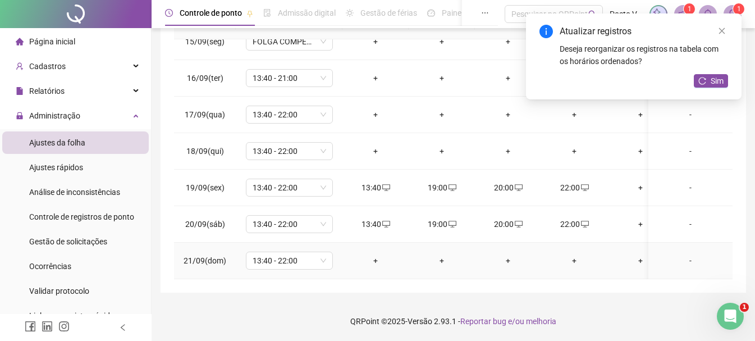
click at [378, 254] on div "+" at bounding box center [375, 260] width 48 height 12
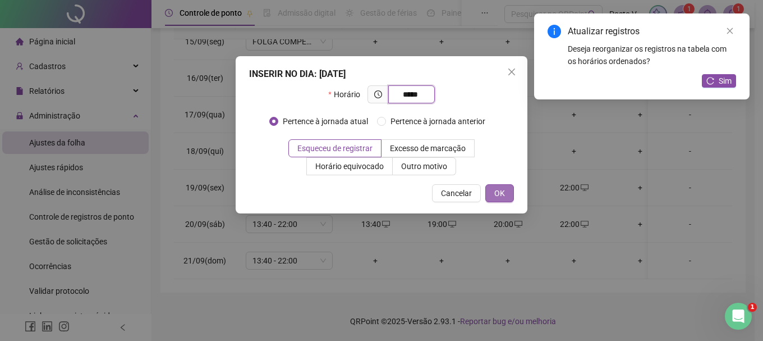
type input "*****"
click at [503, 193] on span "OK" at bounding box center [499, 193] width 11 height 12
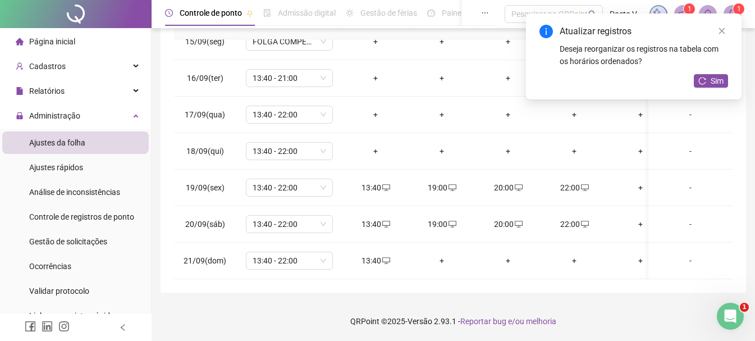
click at [436, 254] on div "+" at bounding box center [441, 260] width 48 height 12
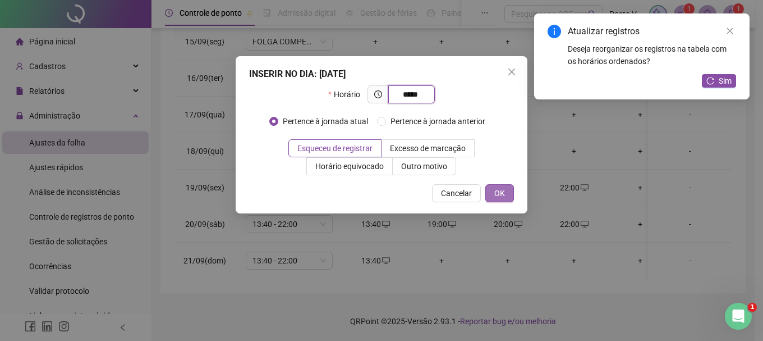
type input "*****"
click at [501, 185] on button "OK" at bounding box center [499, 193] width 29 height 18
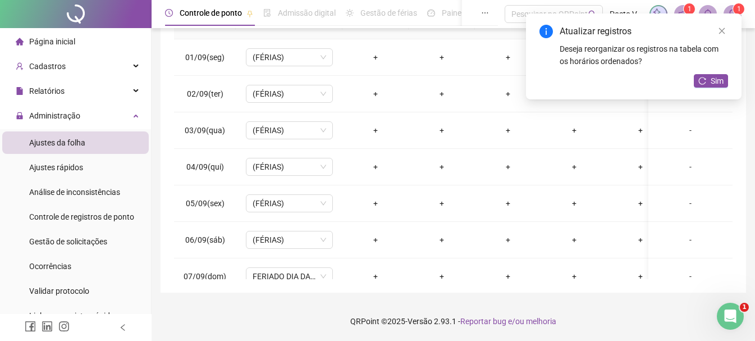
scroll to position [65, 0]
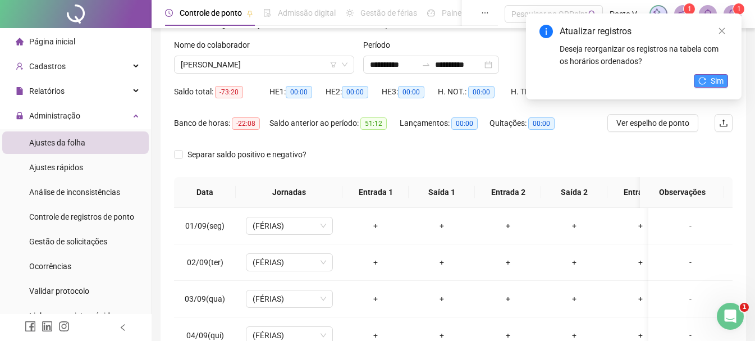
click at [718, 82] on span "Sim" at bounding box center [716, 81] width 13 height 12
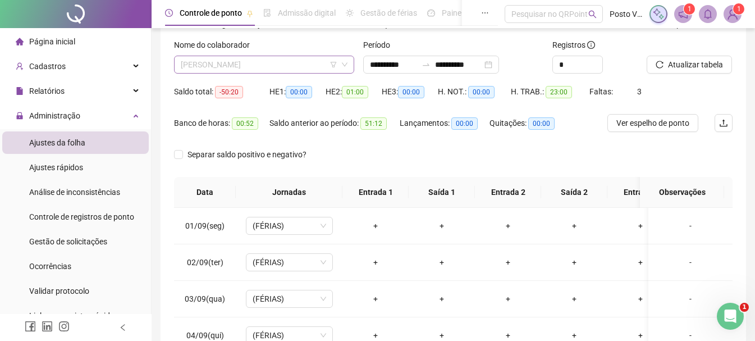
click at [254, 63] on span "[PERSON_NAME]" at bounding box center [264, 64] width 167 height 17
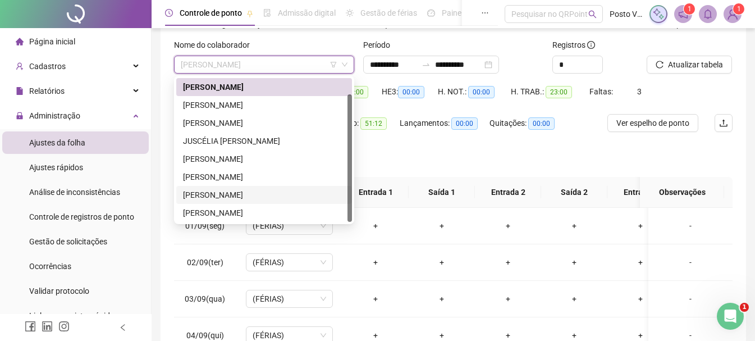
drag, startPoint x: 238, startPoint y: 190, endPoint x: 276, endPoint y: 184, distance: 38.0
click at [239, 190] on div "[PERSON_NAME]" at bounding box center [264, 194] width 162 height 12
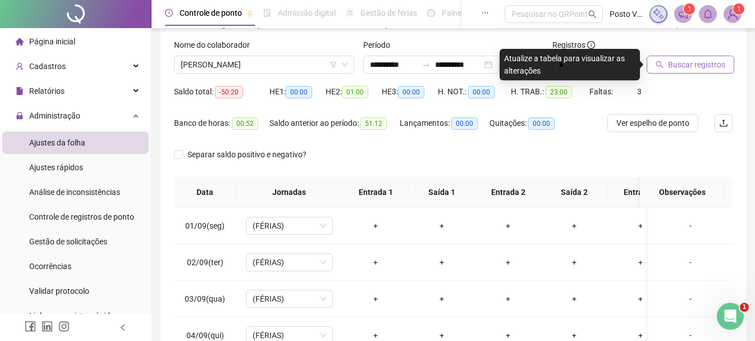
click at [692, 62] on span "Buscar registros" at bounding box center [696, 64] width 57 height 12
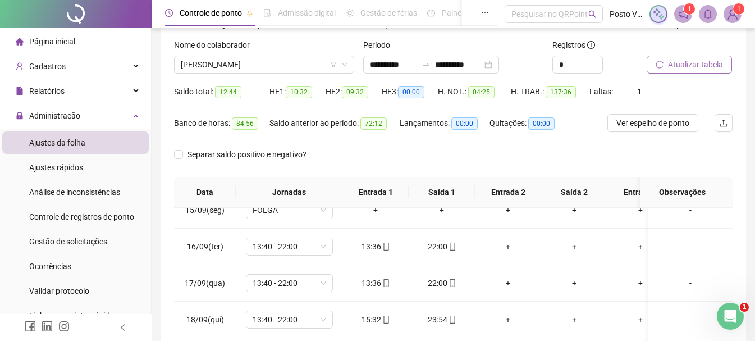
scroll to position [233, 0]
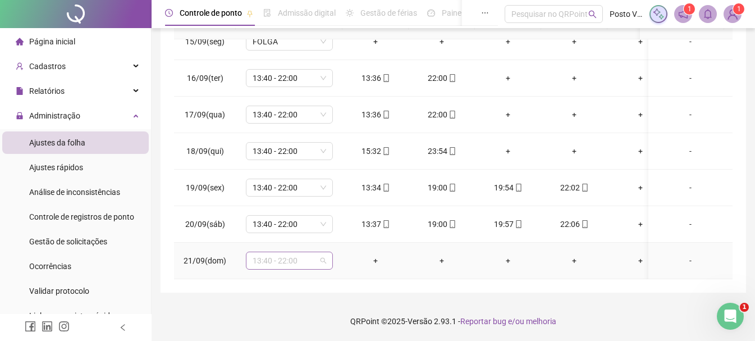
click at [269, 252] on span "13:40 - 22:00" at bounding box center [288, 260] width 73 height 17
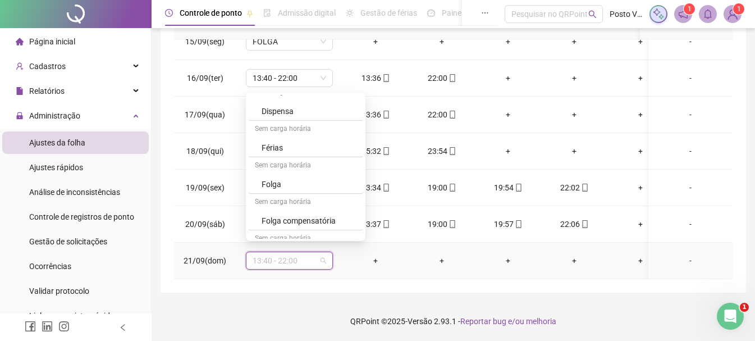
scroll to position [622, 0]
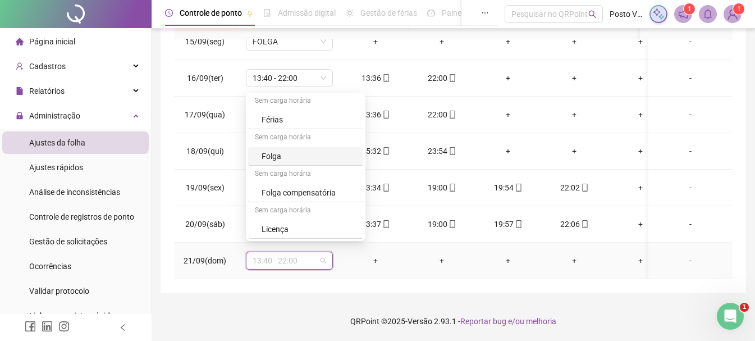
click at [263, 150] on div "Folga" at bounding box center [308, 156] width 95 height 12
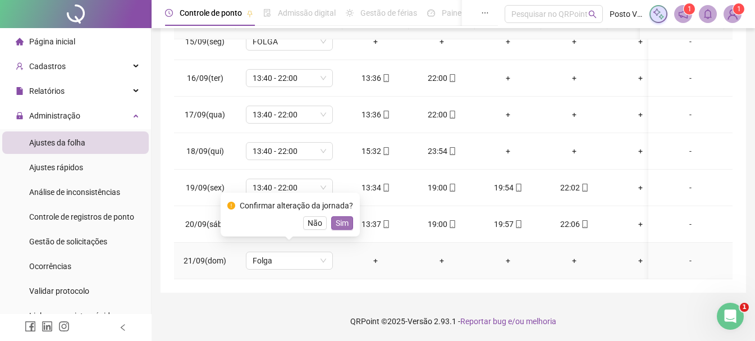
click at [338, 225] on span "Sim" at bounding box center [341, 223] width 13 height 12
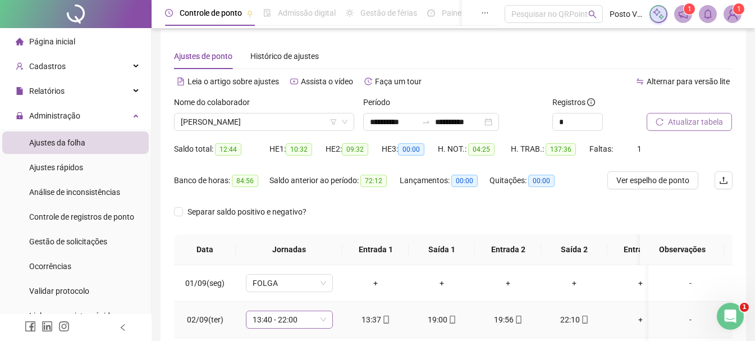
scroll to position [0, 0]
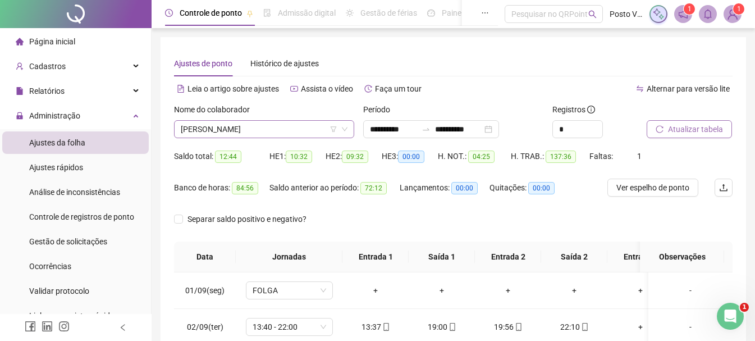
click at [271, 131] on span "[PERSON_NAME]" at bounding box center [264, 129] width 167 height 17
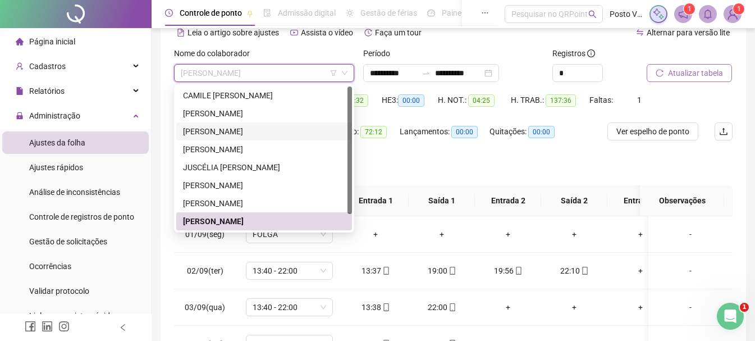
click at [241, 136] on div "[PERSON_NAME]" at bounding box center [264, 131] width 162 height 12
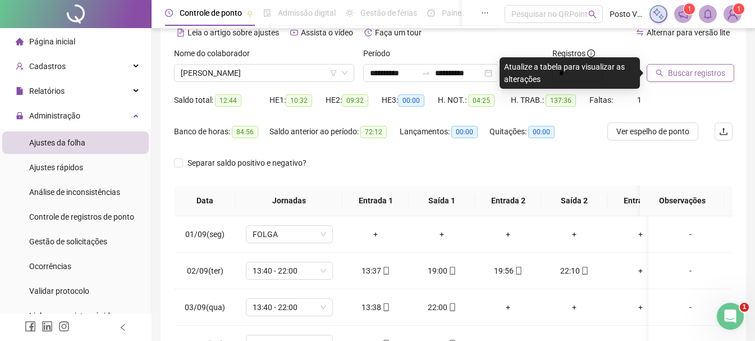
click at [675, 69] on span "Buscar registros" at bounding box center [696, 73] width 57 height 12
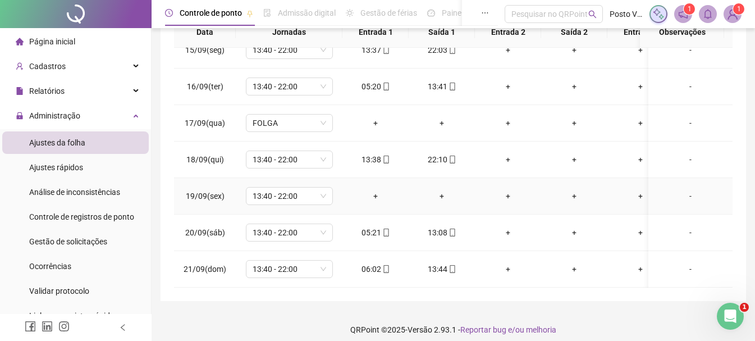
scroll to position [233, 0]
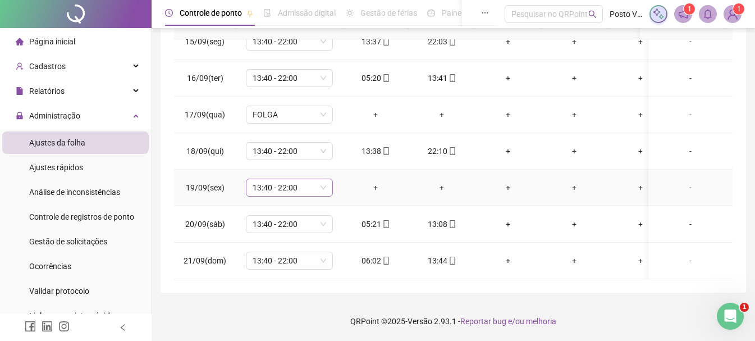
click at [271, 179] on span "13:40 - 22:00" at bounding box center [288, 187] width 73 height 17
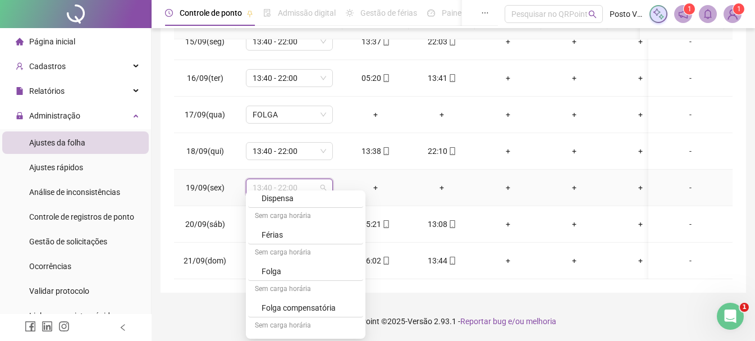
scroll to position [619, 0]
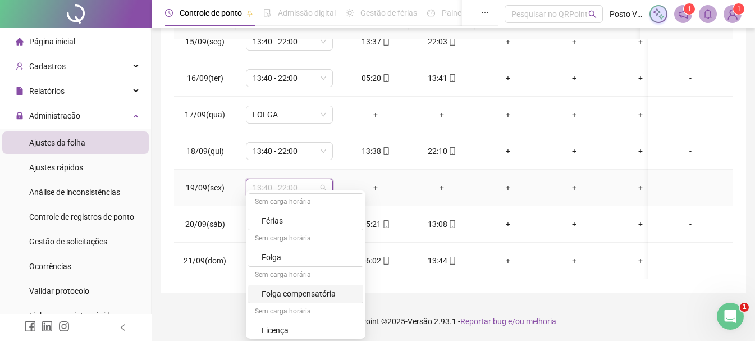
click at [311, 287] on div "Folga compensatória" at bounding box center [305, 293] width 115 height 19
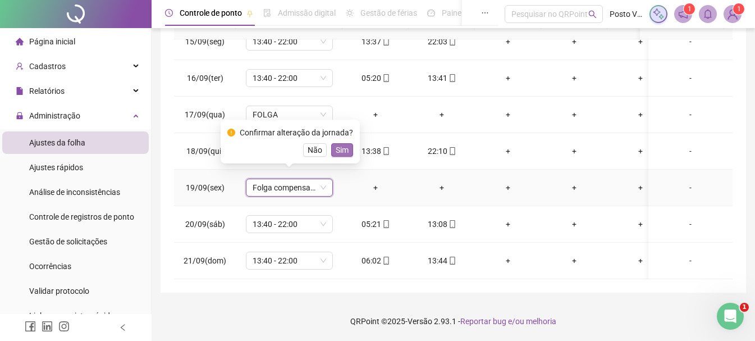
click at [340, 147] on span "Sim" at bounding box center [341, 150] width 13 height 12
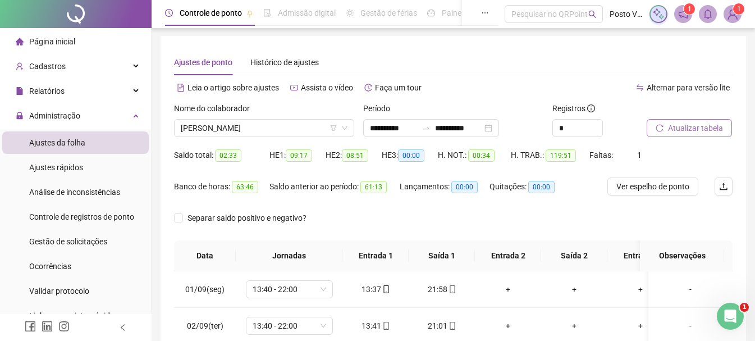
scroll to position [0, 0]
click at [679, 126] on span "Atualizar tabela" at bounding box center [695, 129] width 55 height 12
